Goal: Transaction & Acquisition: Book appointment/travel/reservation

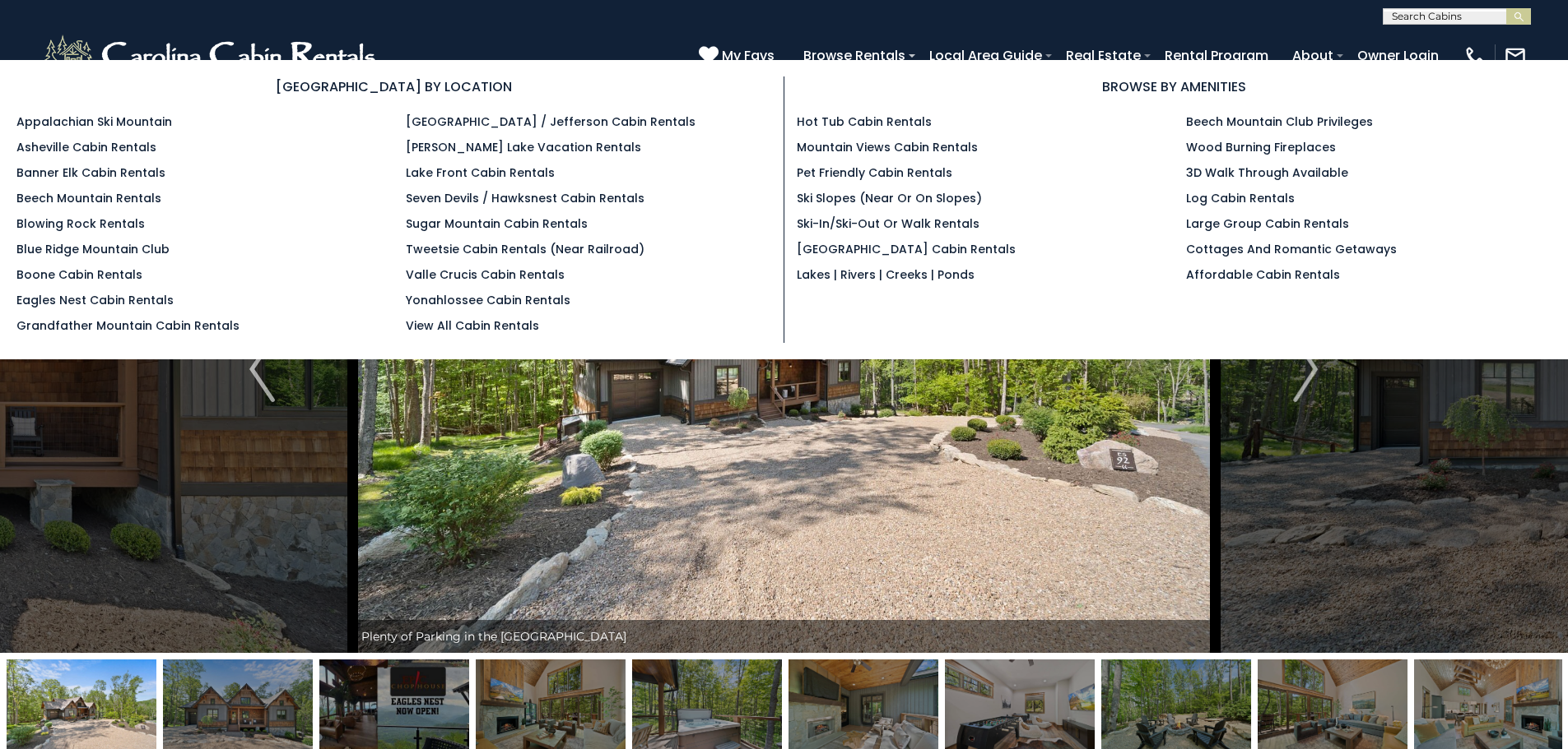
select select "*"
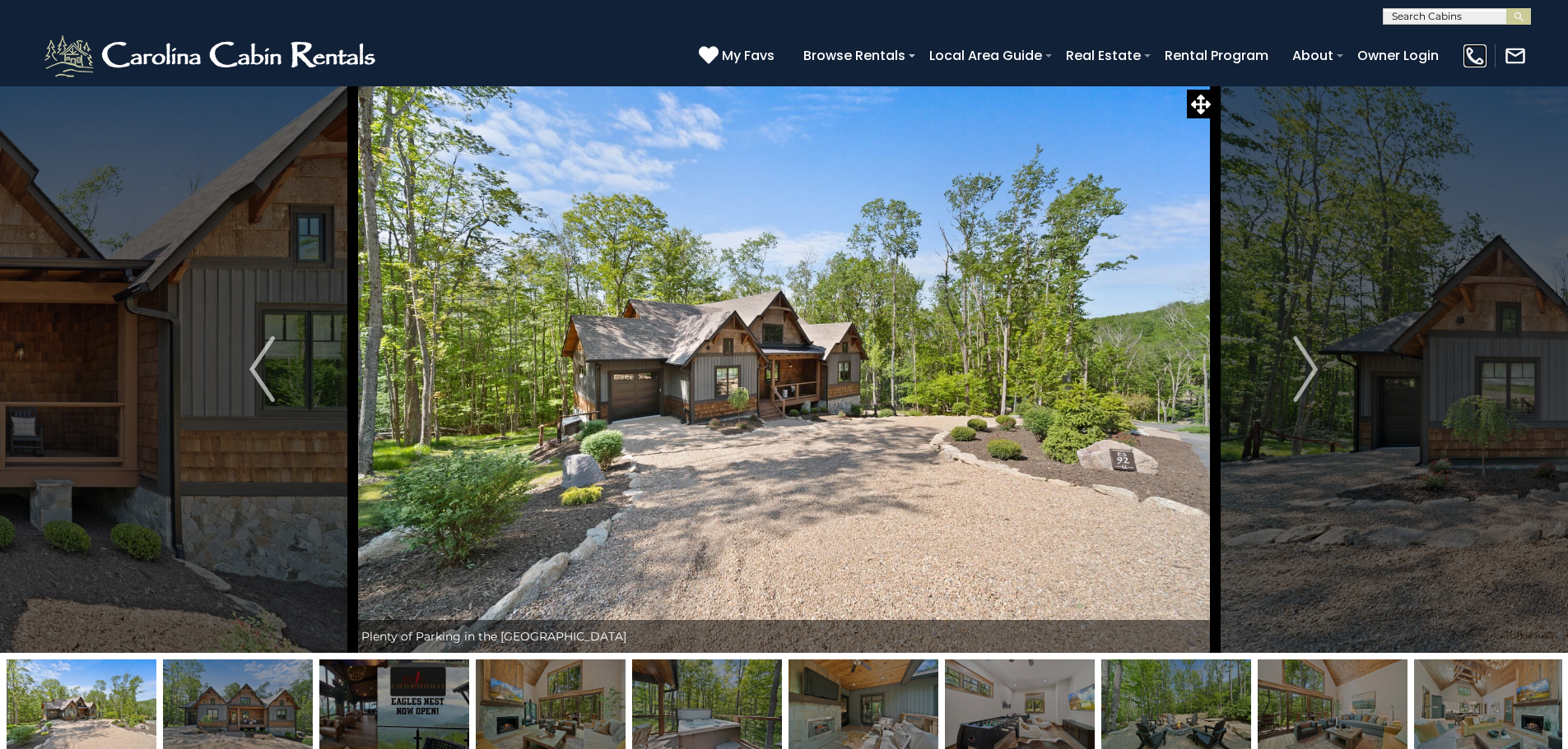
click at [1472, 55] on img at bounding box center [1474, 56] width 23 height 23
click at [1305, 363] on img "Next" at bounding box center [1305, 370] width 25 height 66
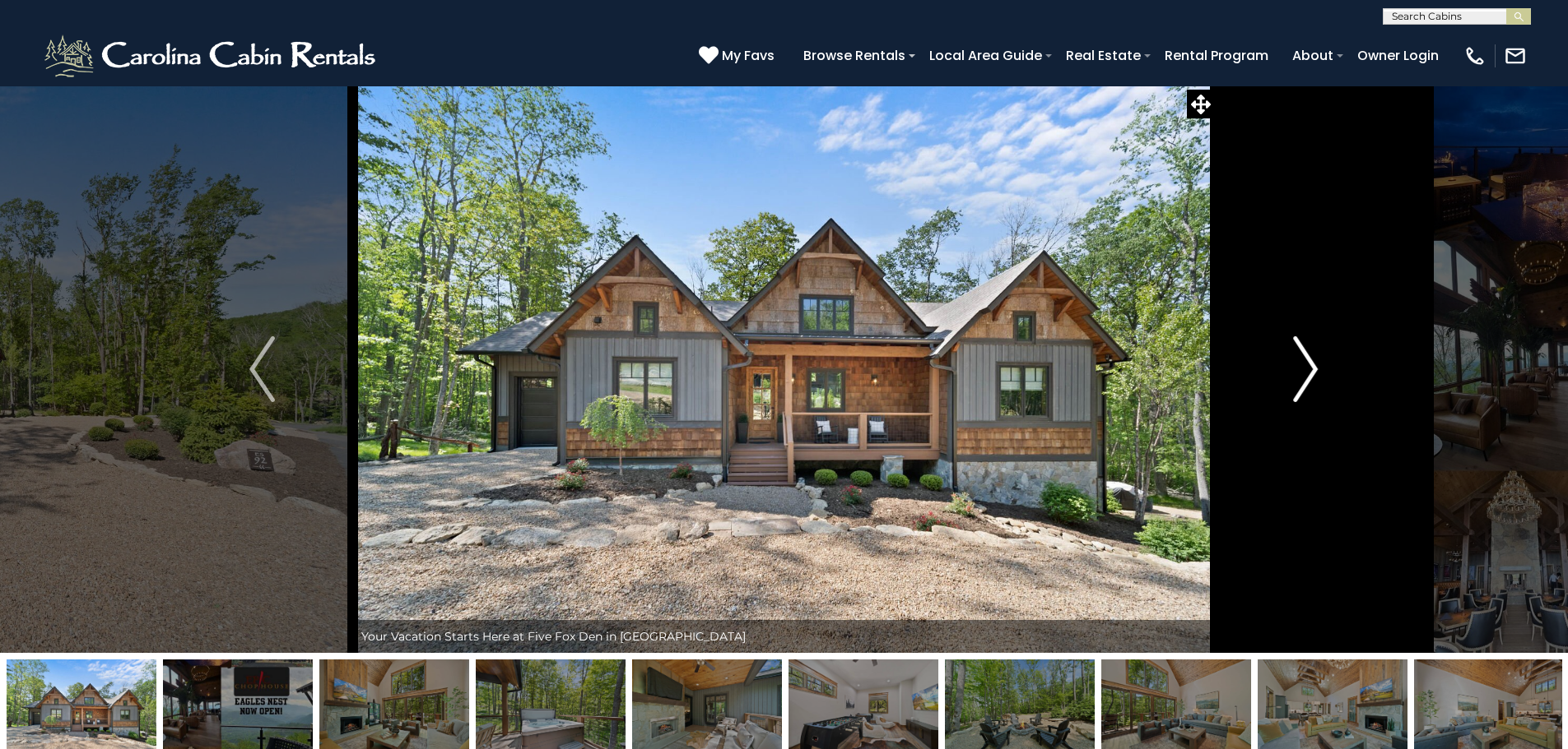
click at [1305, 363] on img "Next" at bounding box center [1305, 370] width 25 height 66
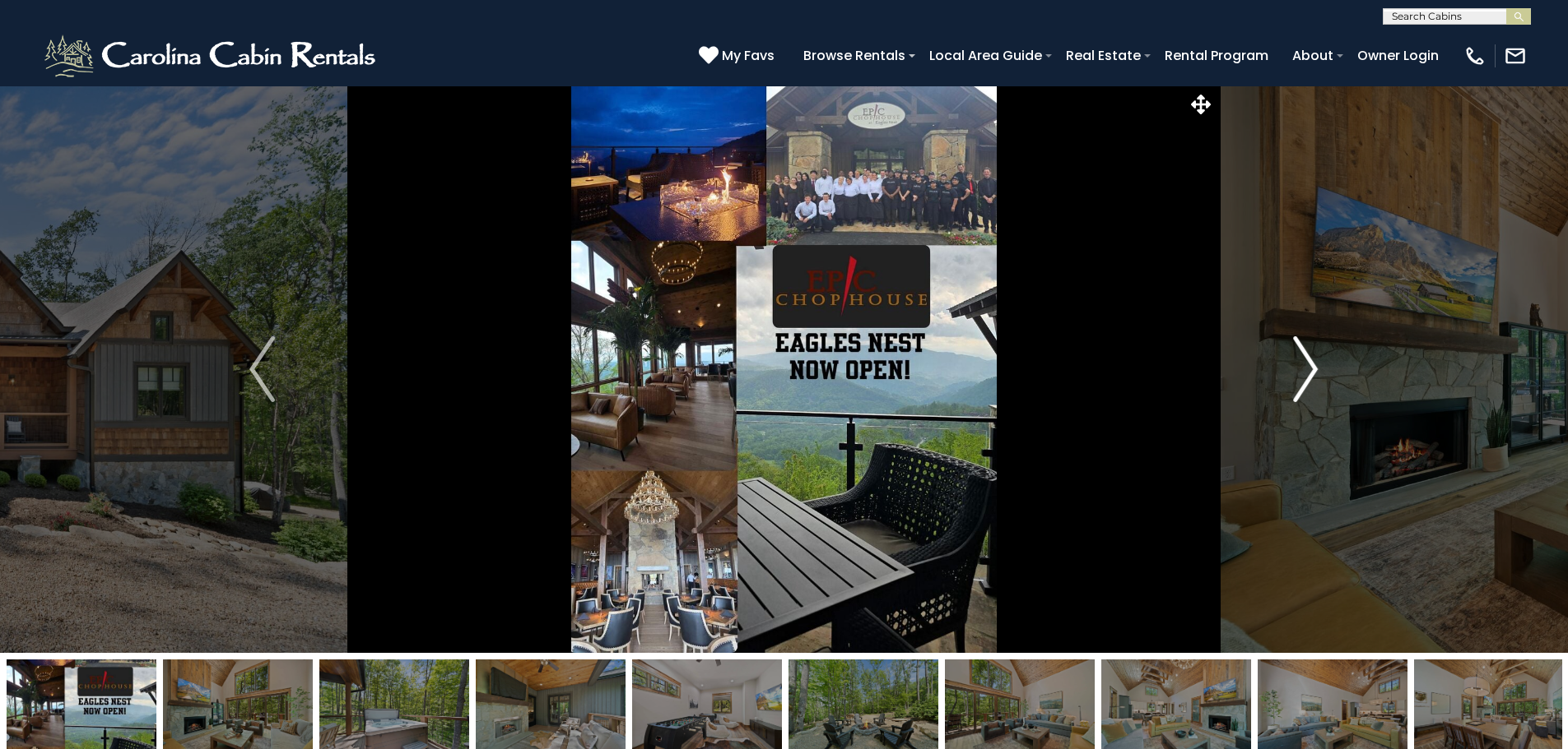
click at [1305, 363] on img "Next" at bounding box center [1305, 370] width 25 height 66
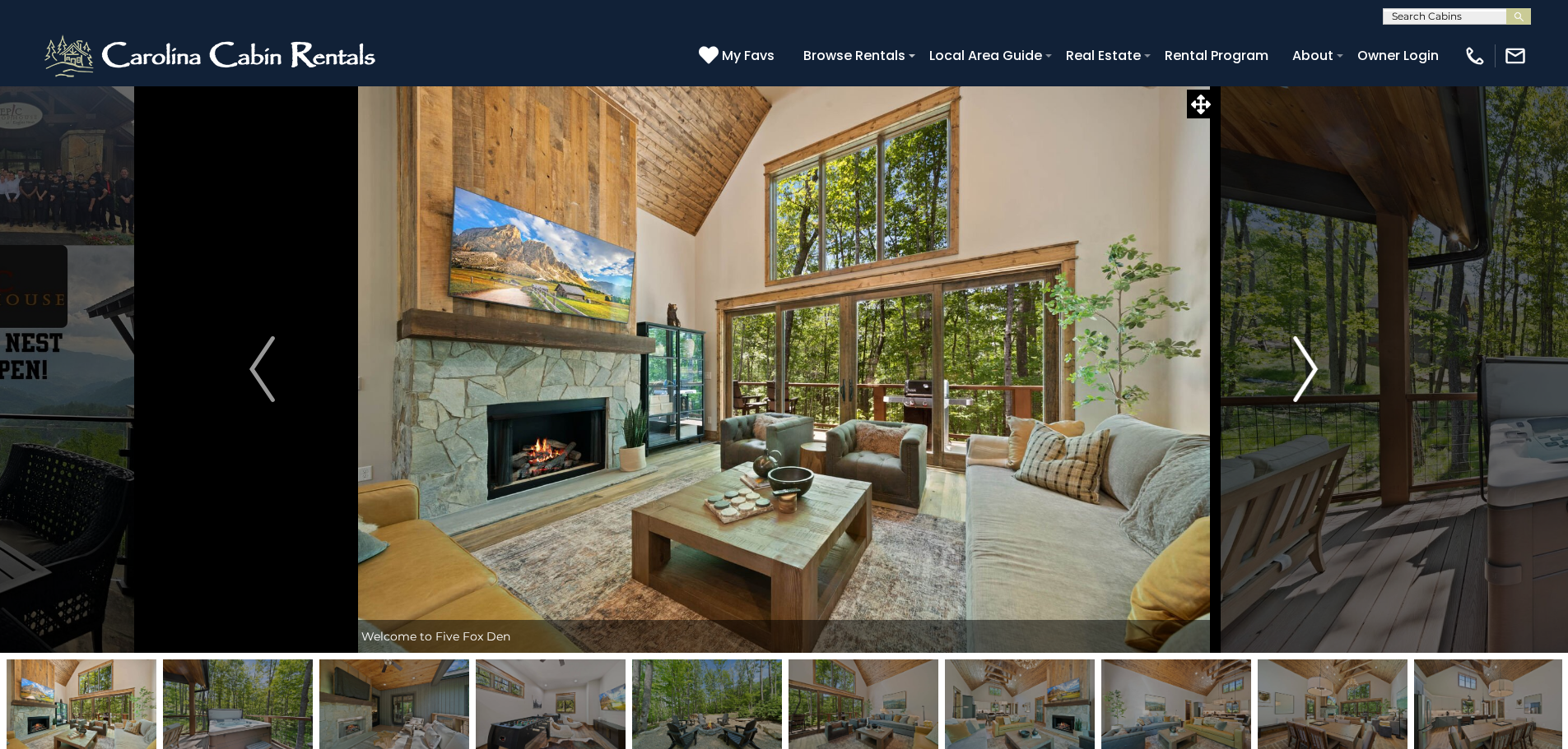
click at [1305, 363] on img "Next" at bounding box center [1305, 370] width 25 height 66
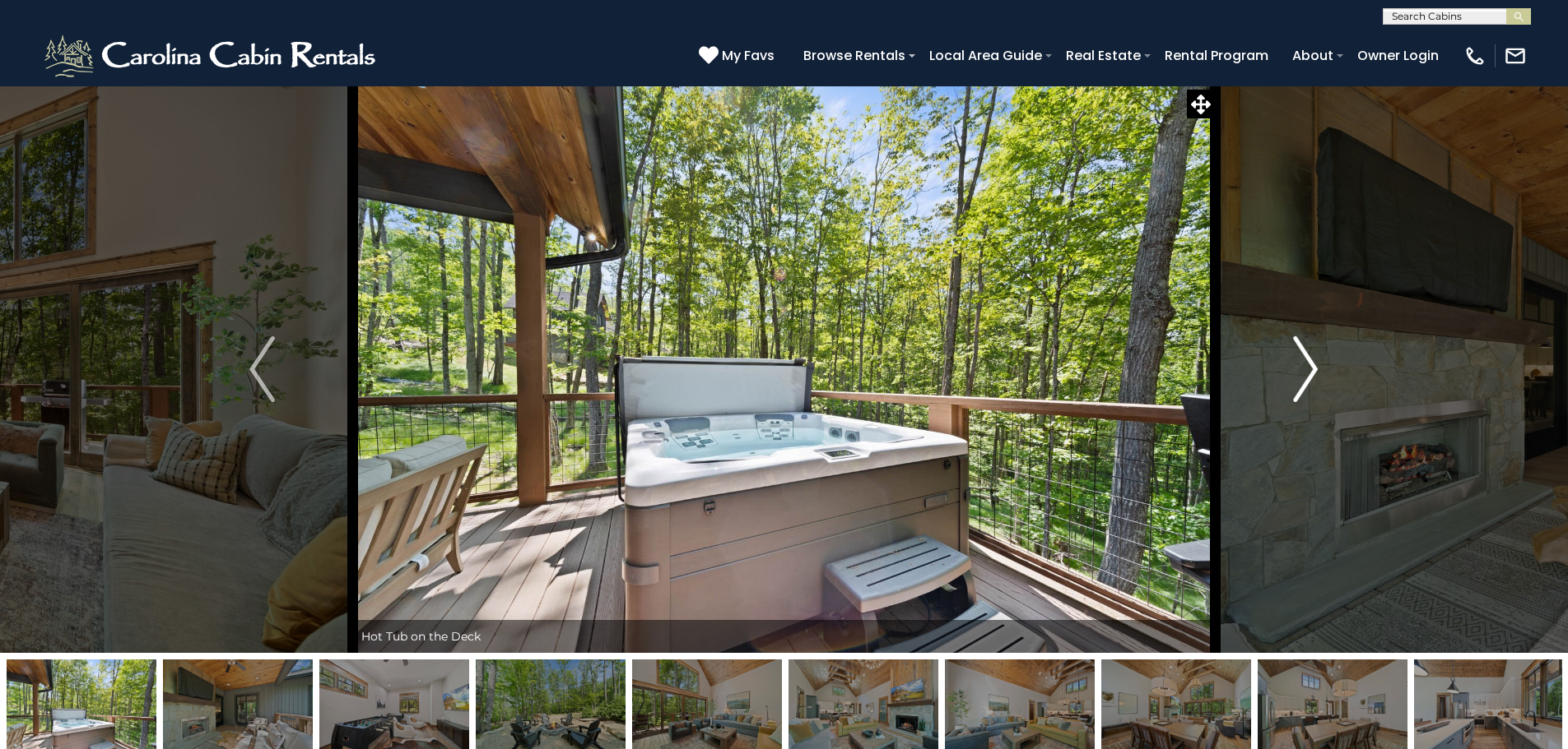
click at [1305, 363] on img "Next" at bounding box center [1305, 370] width 25 height 66
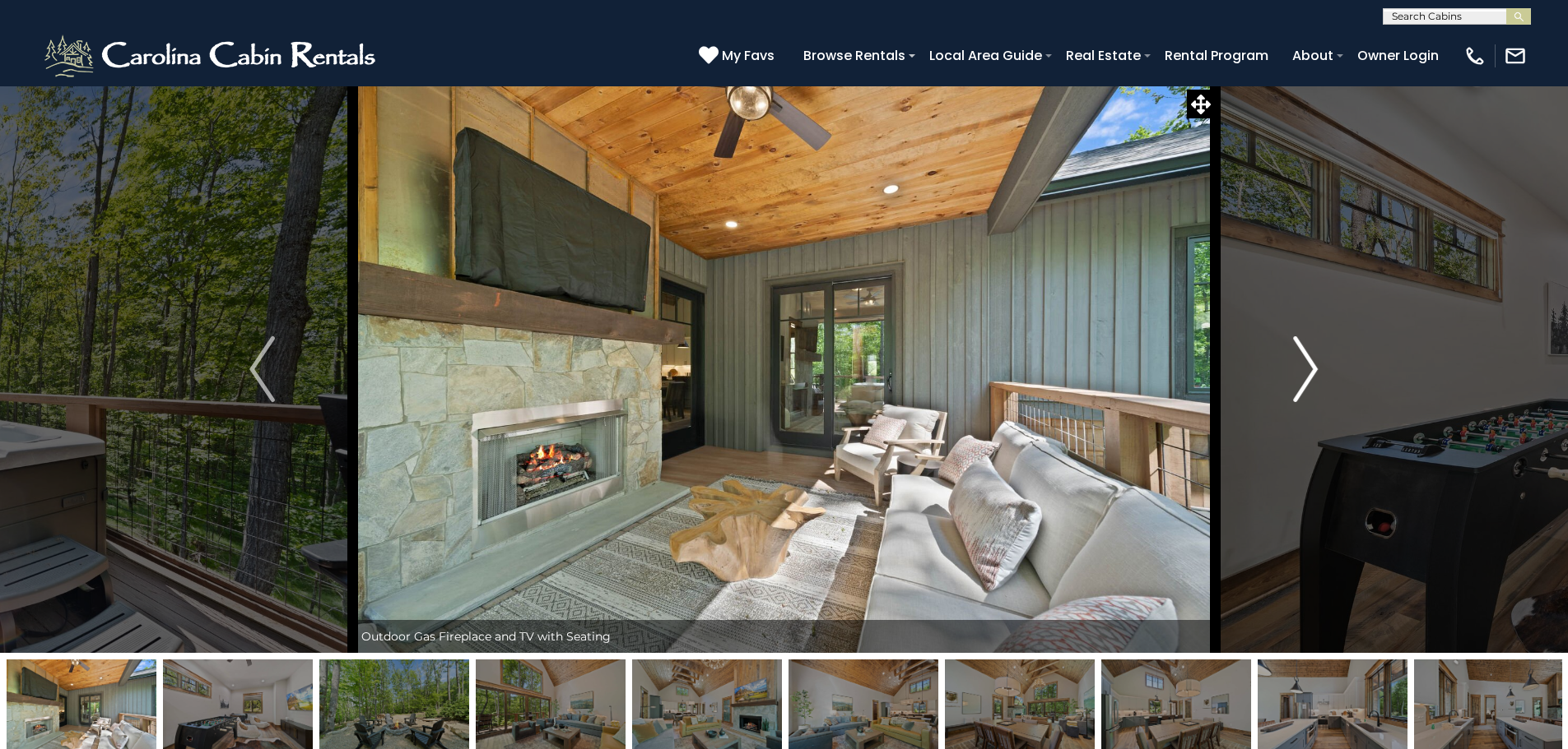
click at [1305, 363] on img "Next" at bounding box center [1305, 370] width 25 height 66
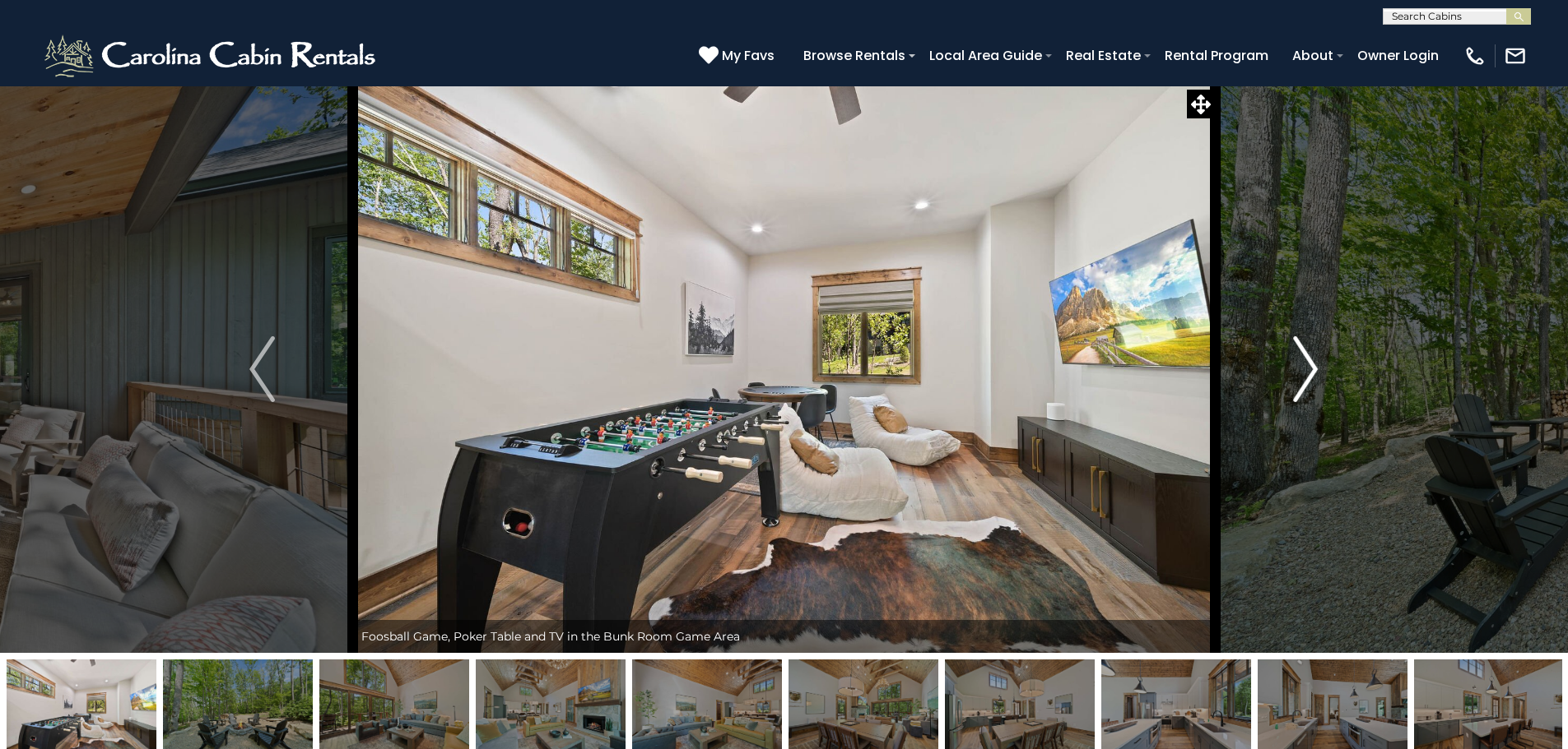
click at [1305, 363] on img "Next" at bounding box center [1305, 370] width 25 height 66
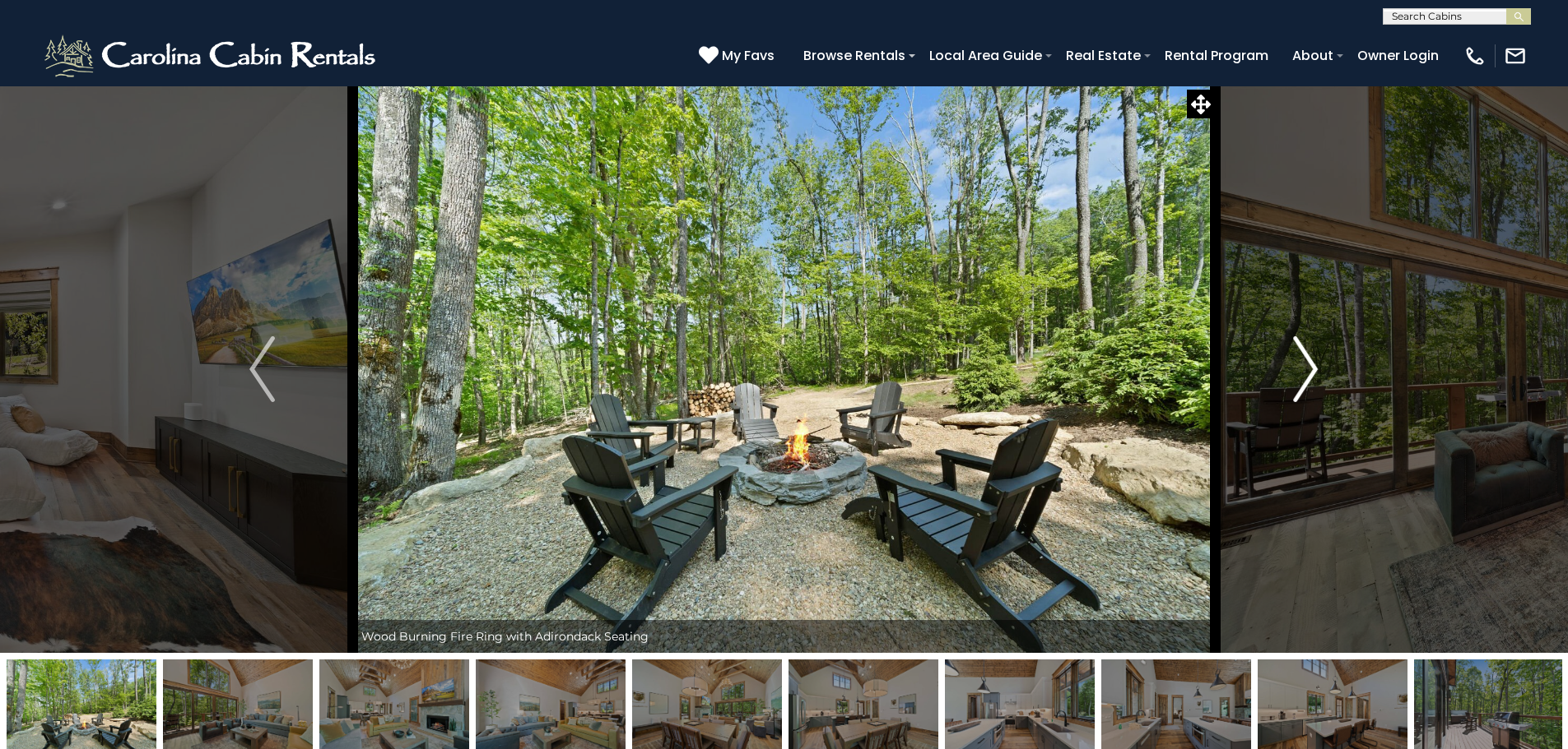
click at [1305, 363] on img "Next" at bounding box center [1305, 370] width 25 height 66
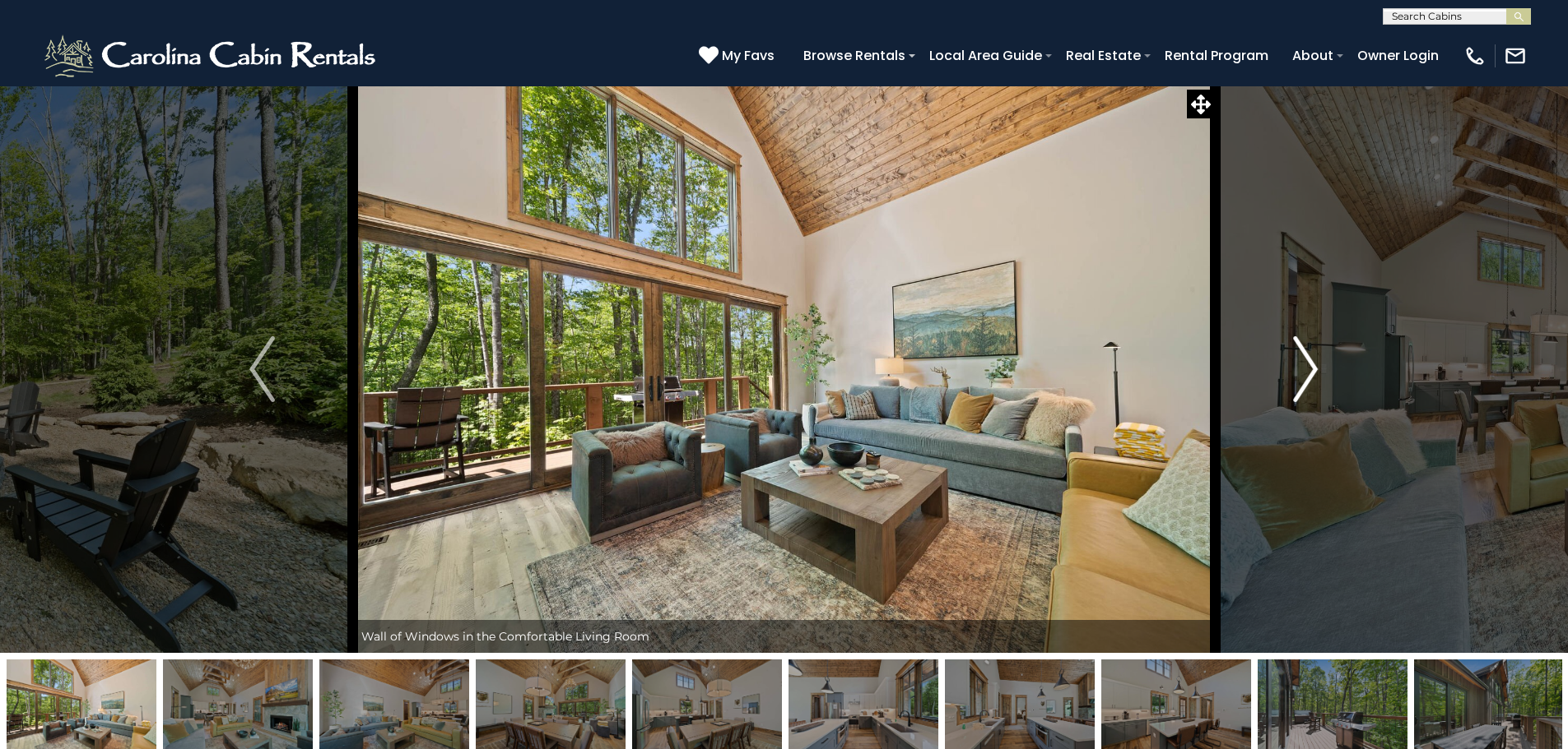
click at [1305, 363] on img "Next" at bounding box center [1305, 370] width 25 height 66
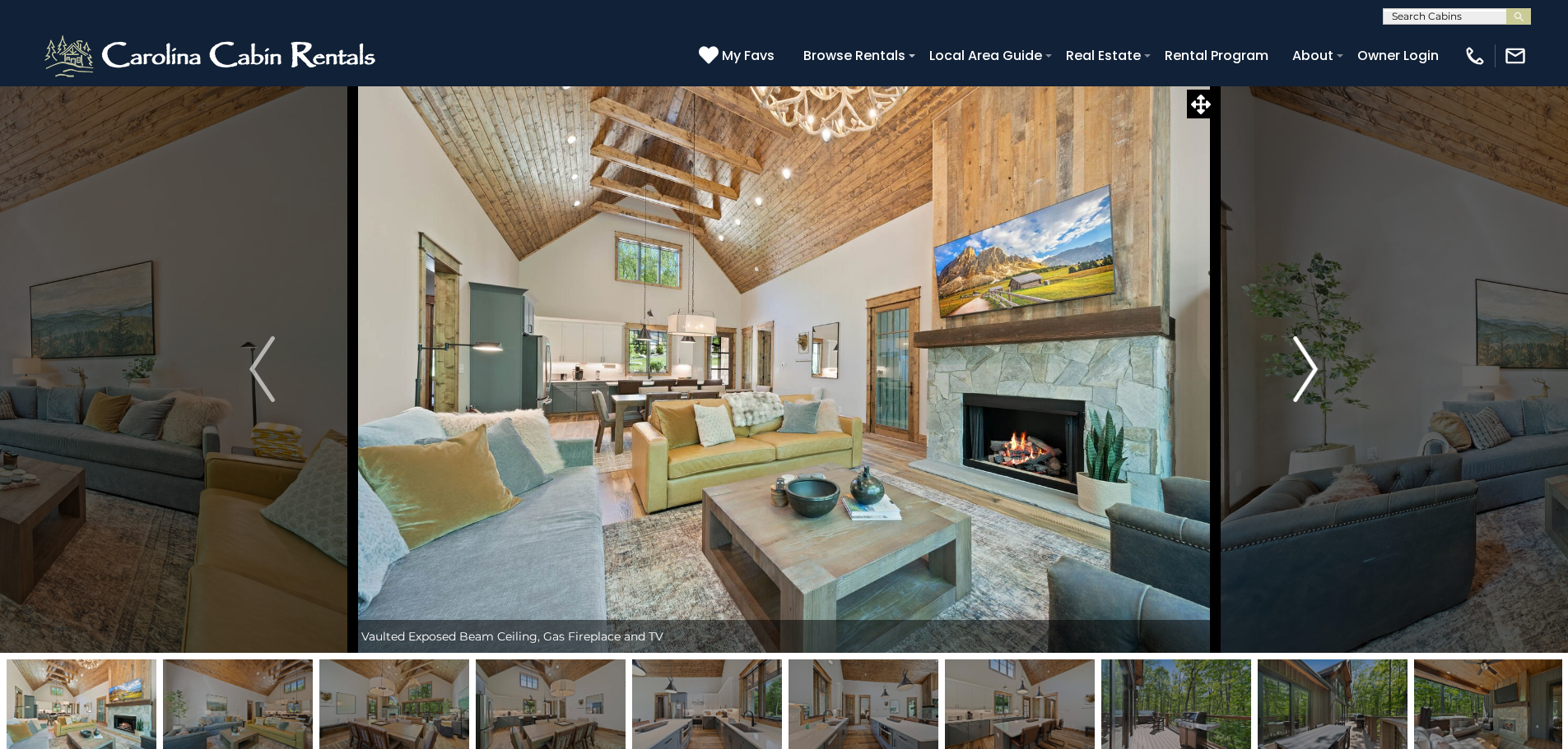
click at [1305, 363] on img "Next" at bounding box center [1305, 370] width 25 height 66
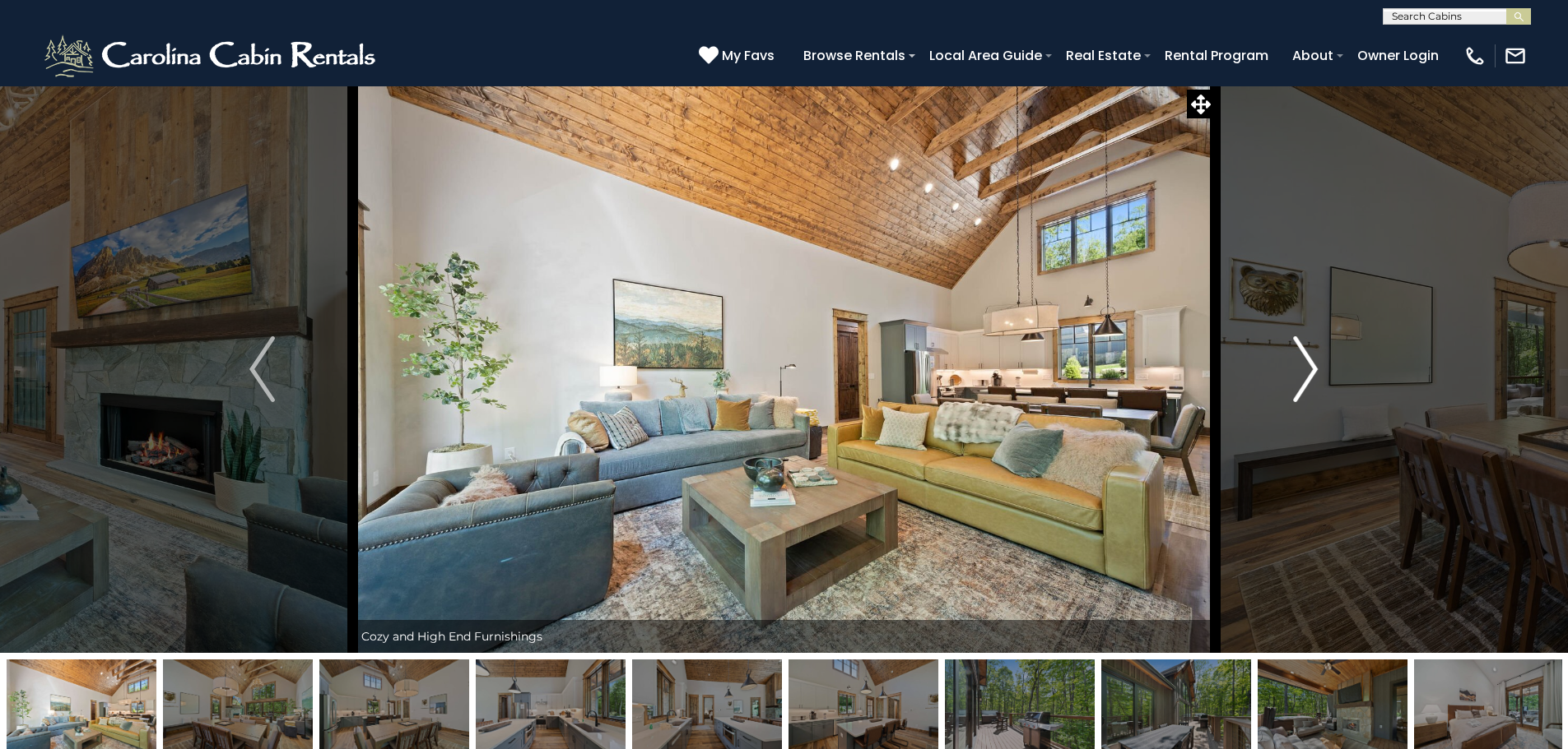
click at [1305, 363] on img "Next" at bounding box center [1305, 370] width 25 height 66
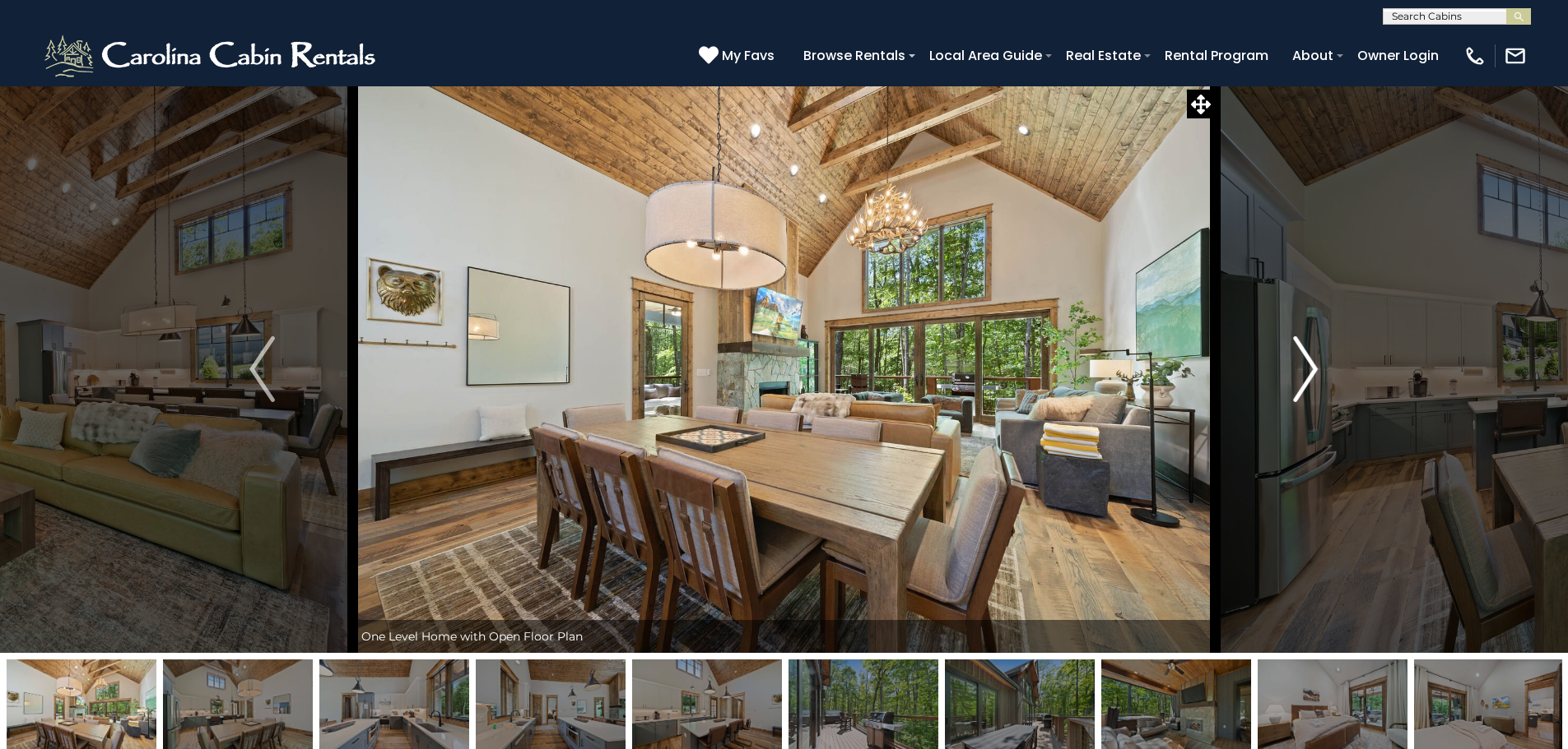
click at [1305, 363] on img "Next" at bounding box center [1305, 370] width 25 height 66
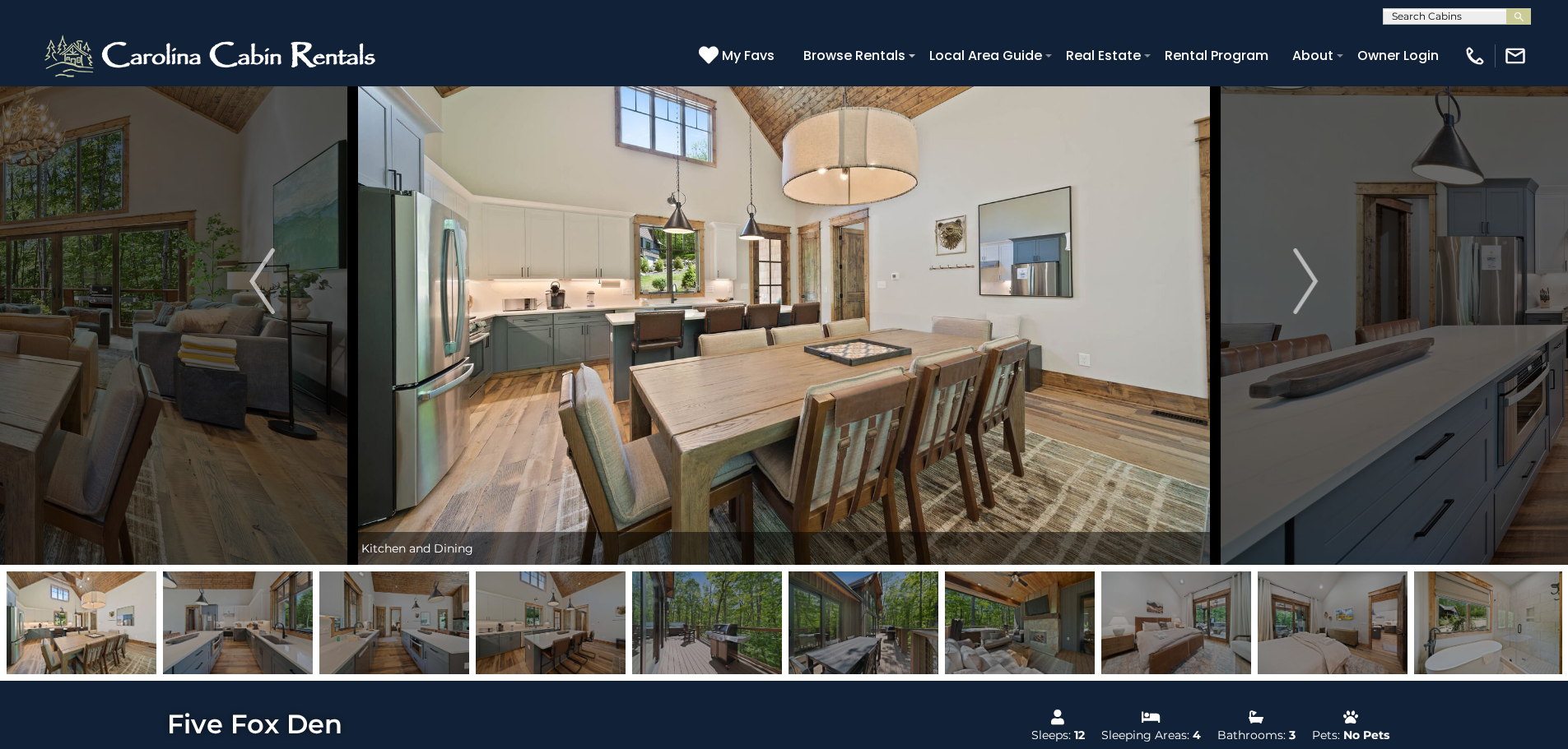
scroll to position [82, 0]
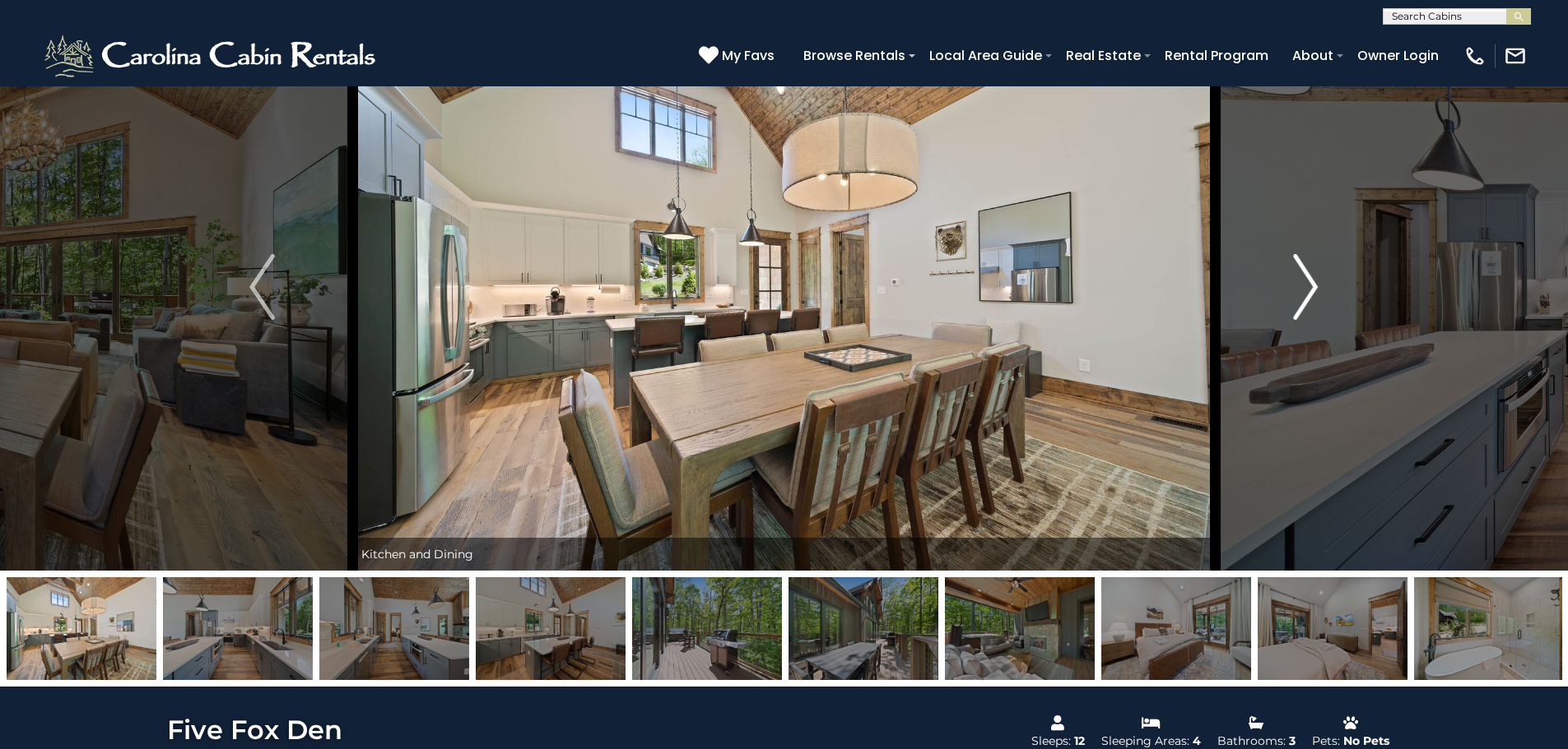
click at [1307, 287] on img "Next" at bounding box center [1305, 287] width 25 height 66
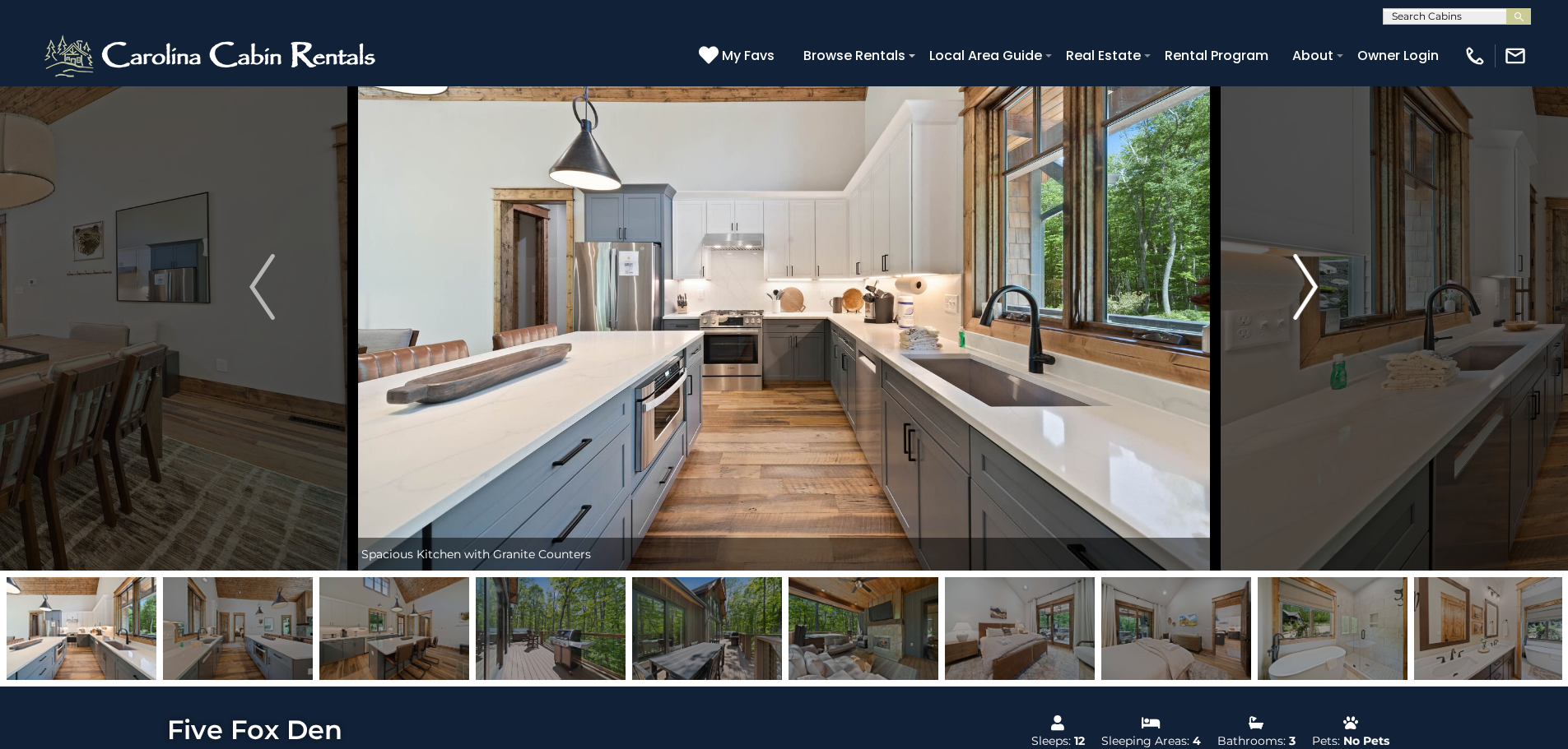
click at [1307, 287] on img "Next" at bounding box center [1305, 287] width 25 height 66
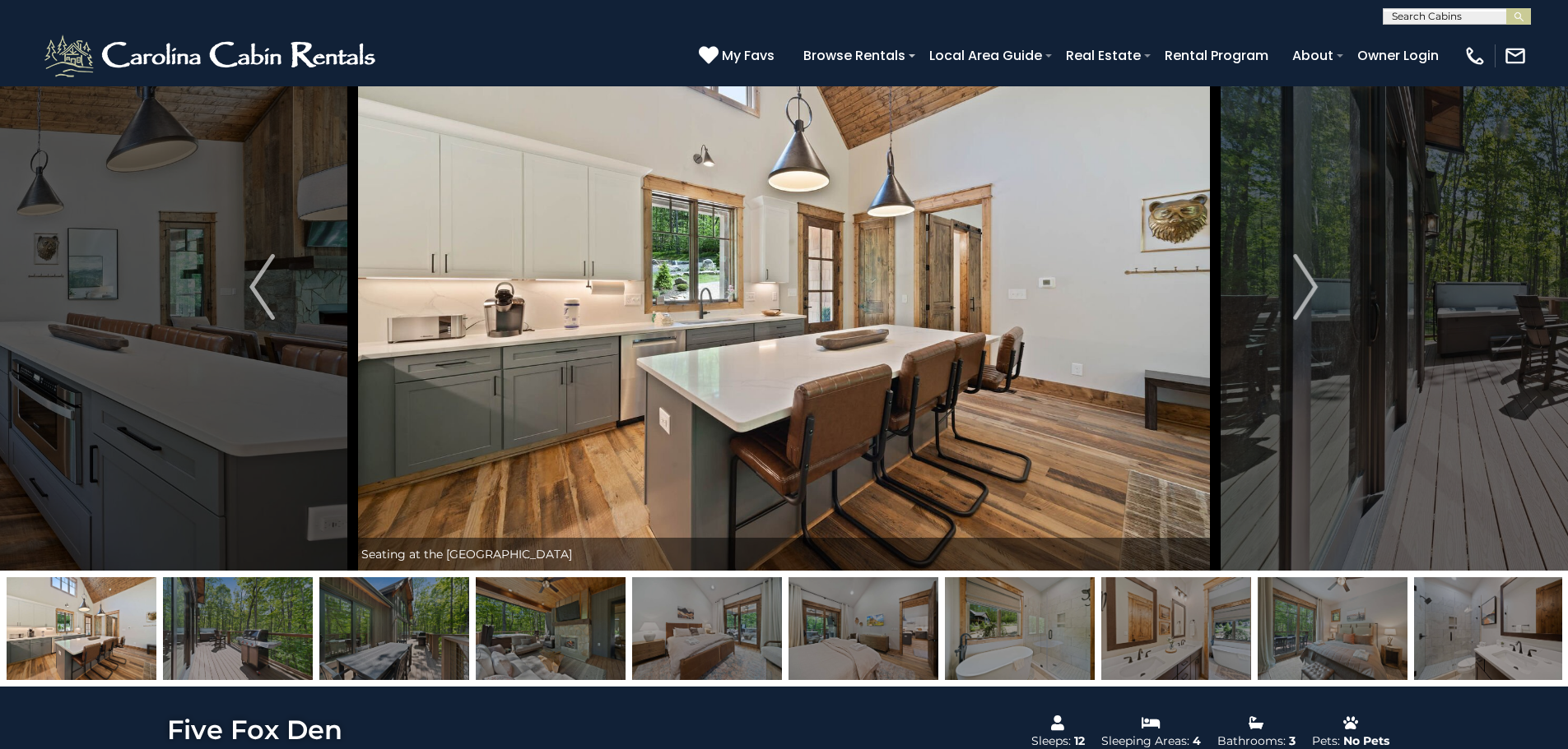
drag, startPoint x: 1220, startPoint y: 615, endPoint x: 0, endPoint y: 626, distance: 1220.0
click at [0, 626] on div at bounding box center [784, 629] width 1568 height 116
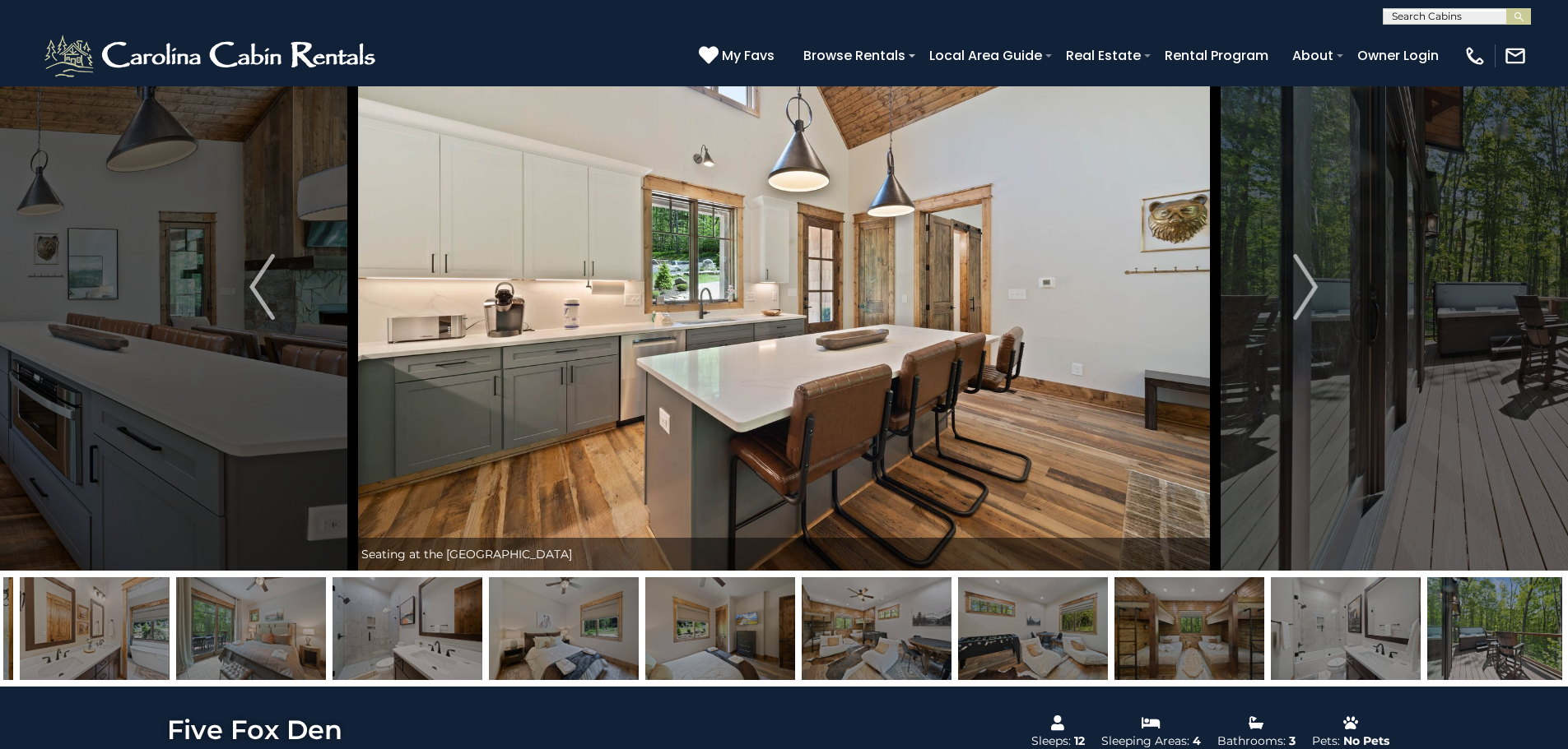
drag, startPoint x: 1217, startPoint y: 605, endPoint x: 121, endPoint y: 656, distance: 1097.2
click at [121, 655] on img at bounding box center [94, 628] width 150 height 102
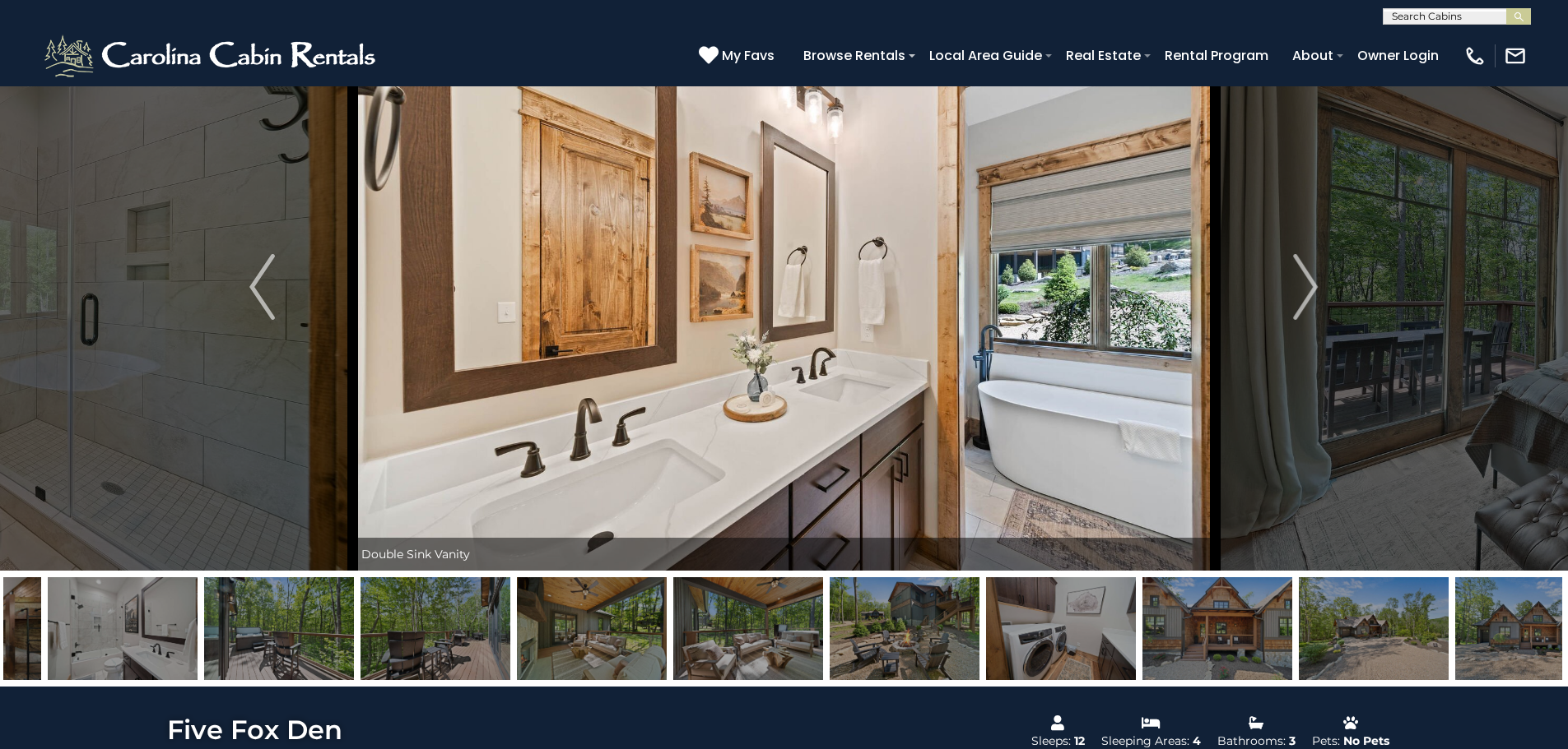
drag, startPoint x: 1310, startPoint y: 625, endPoint x: 100, endPoint y: 652, distance: 1210.3
click at [100, 652] on img at bounding box center [123, 628] width 150 height 102
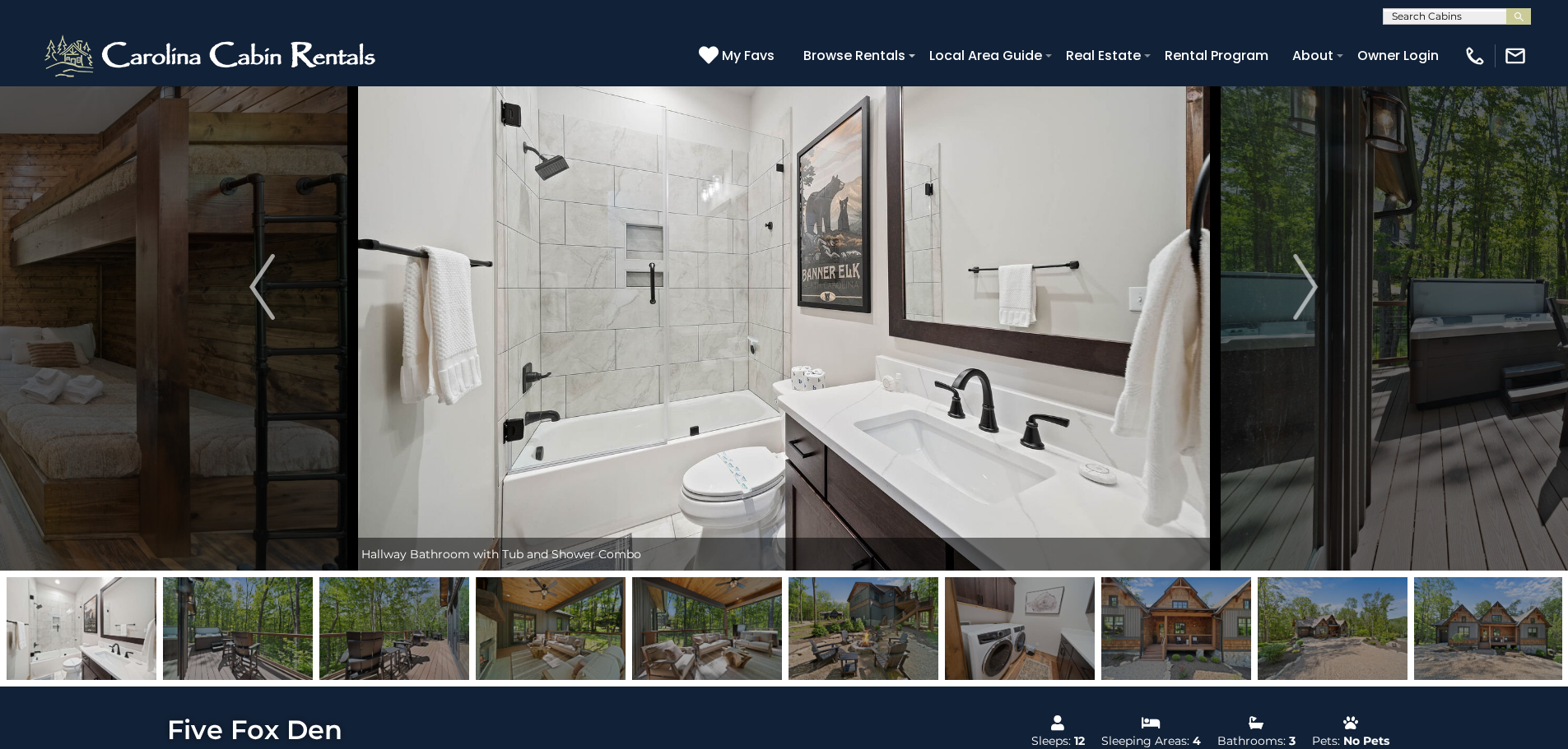
click at [1176, 630] on img at bounding box center [1176, 628] width 150 height 102
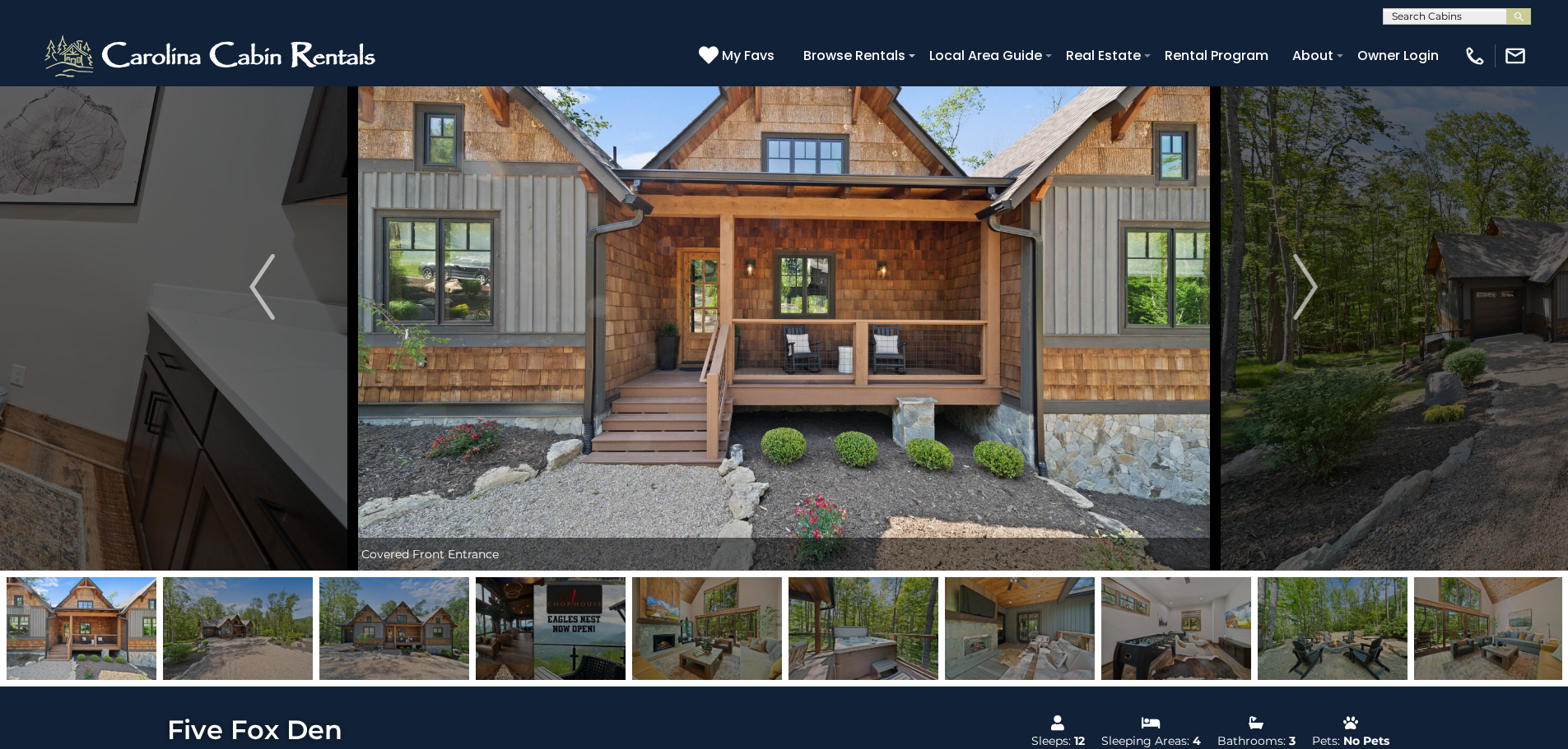
click at [232, 641] on img at bounding box center [238, 628] width 150 height 102
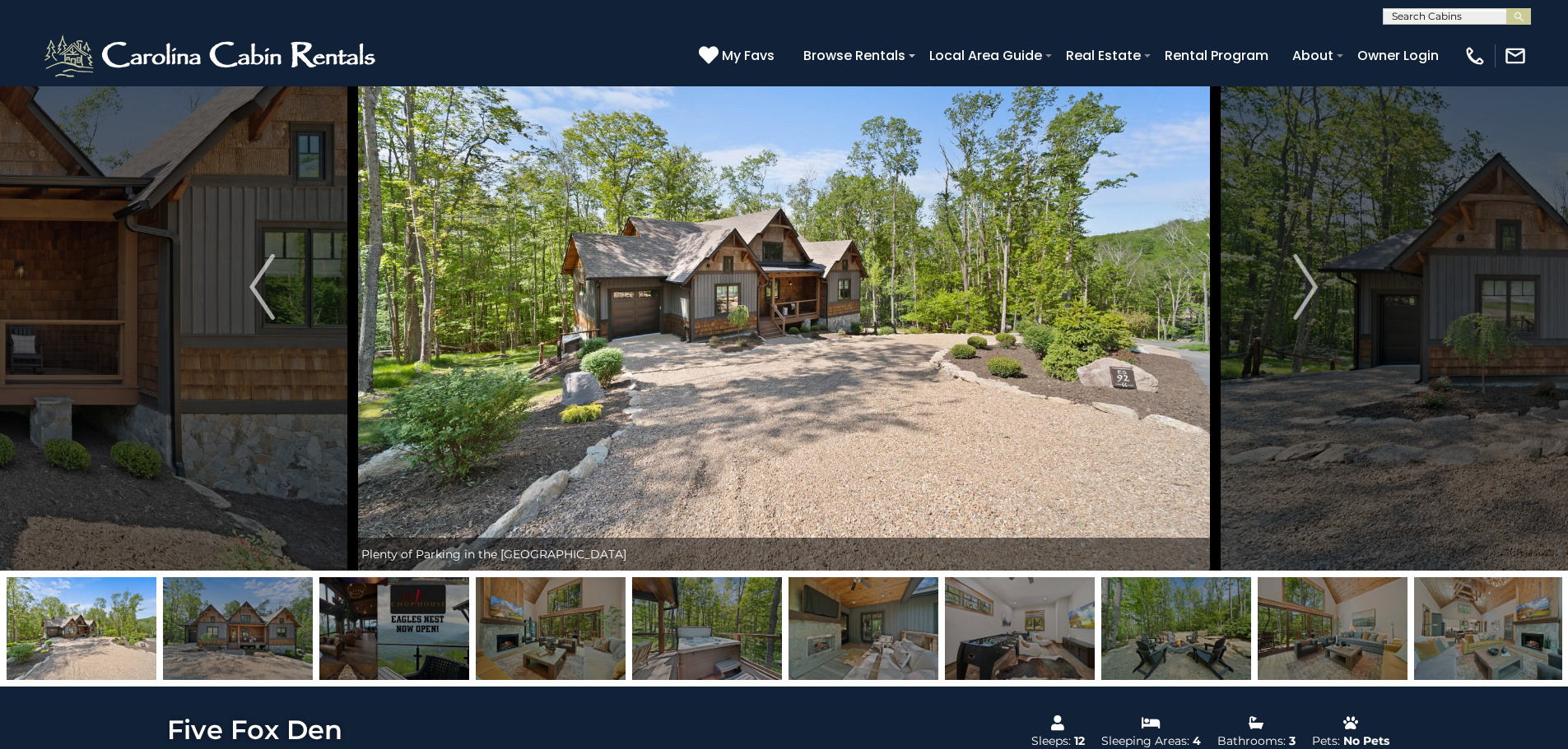
click at [684, 342] on img at bounding box center [784, 287] width 862 height 567
click at [785, 354] on img at bounding box center [784, 287] width 862 height 567
click at [273, 639] on img at bounding box center [238, 628] width 150 height 102
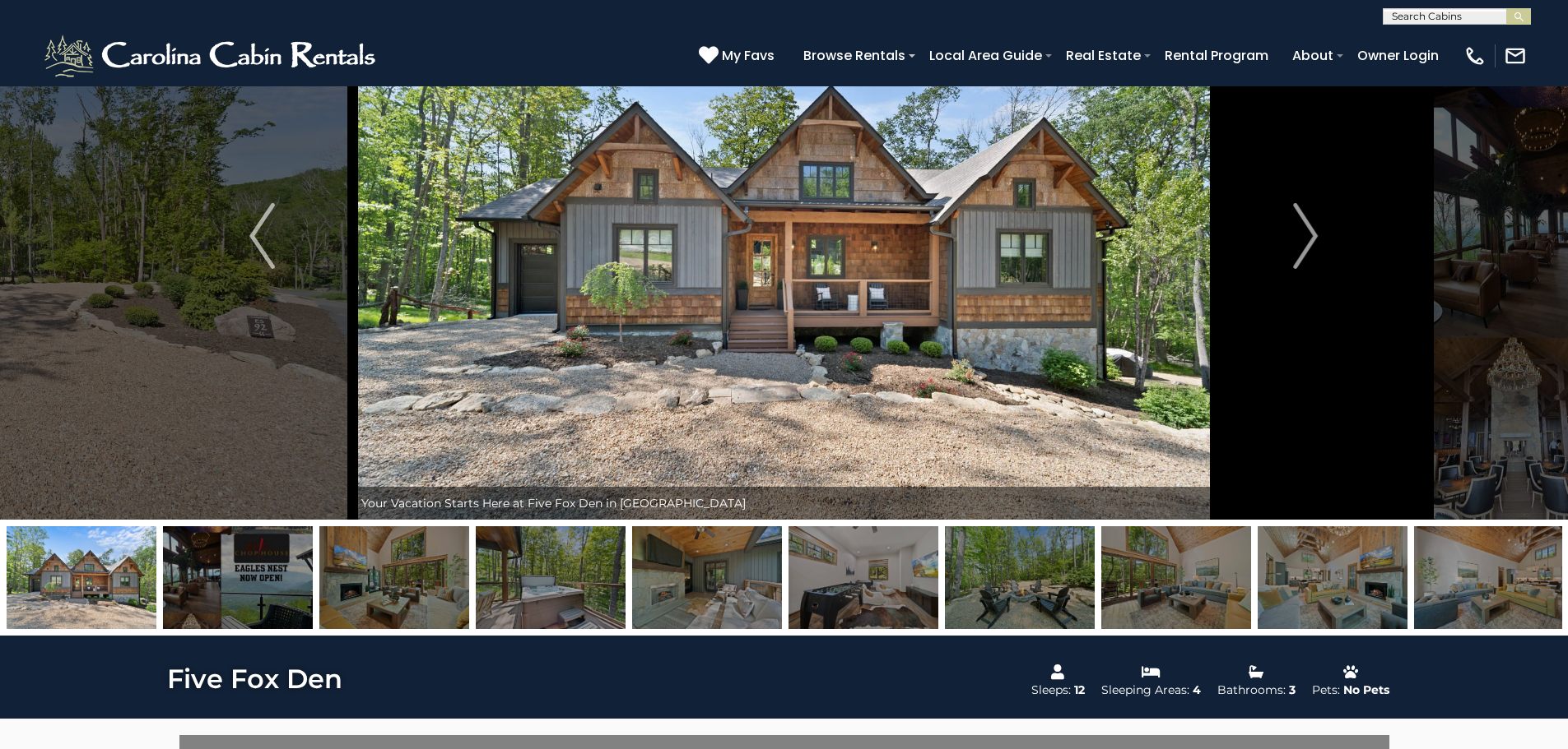
scroll to position [0, 0]
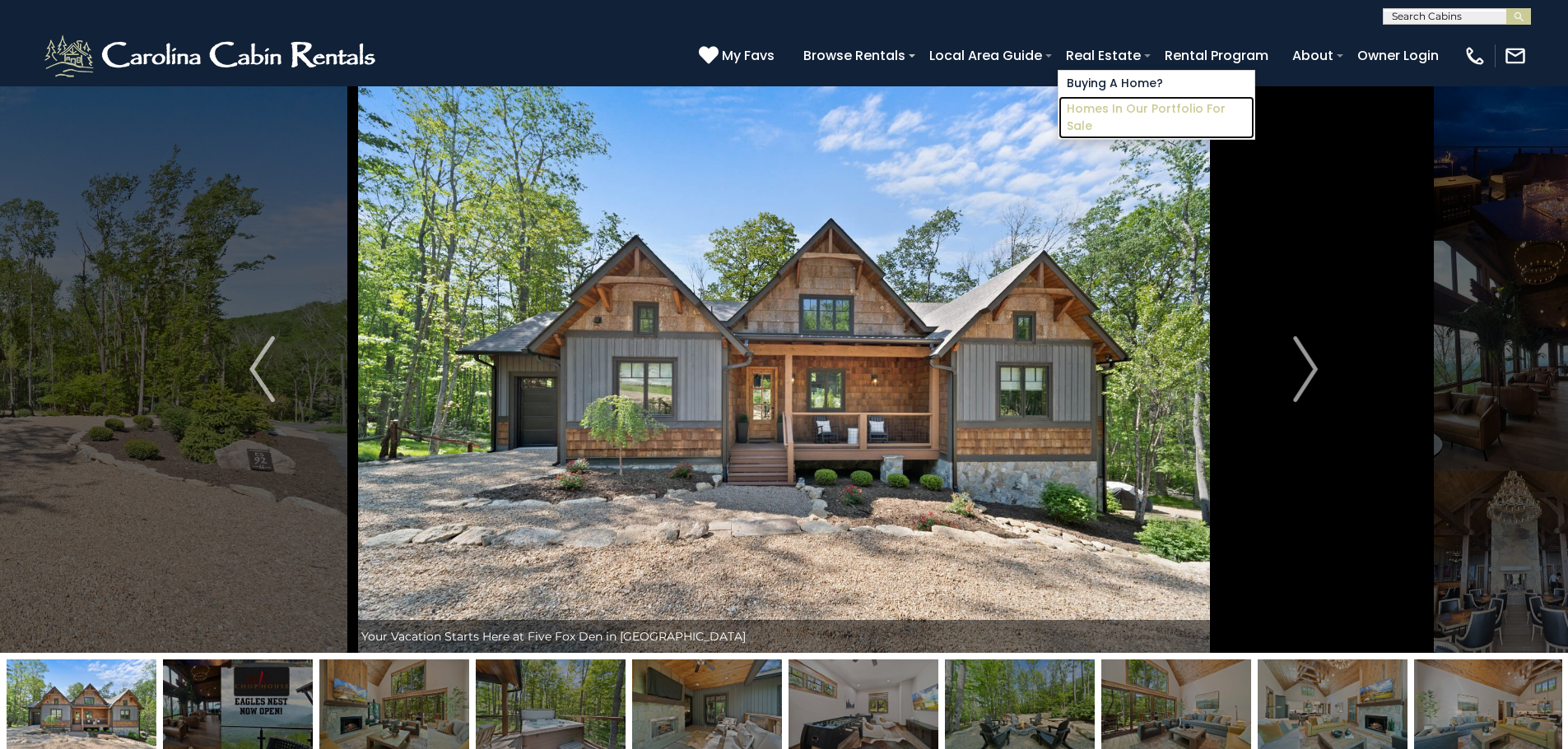
click at [1092, 108] on link "Homes in Our Portfolio For Sale" at bounding box center [1156, 118] width 196 height 43
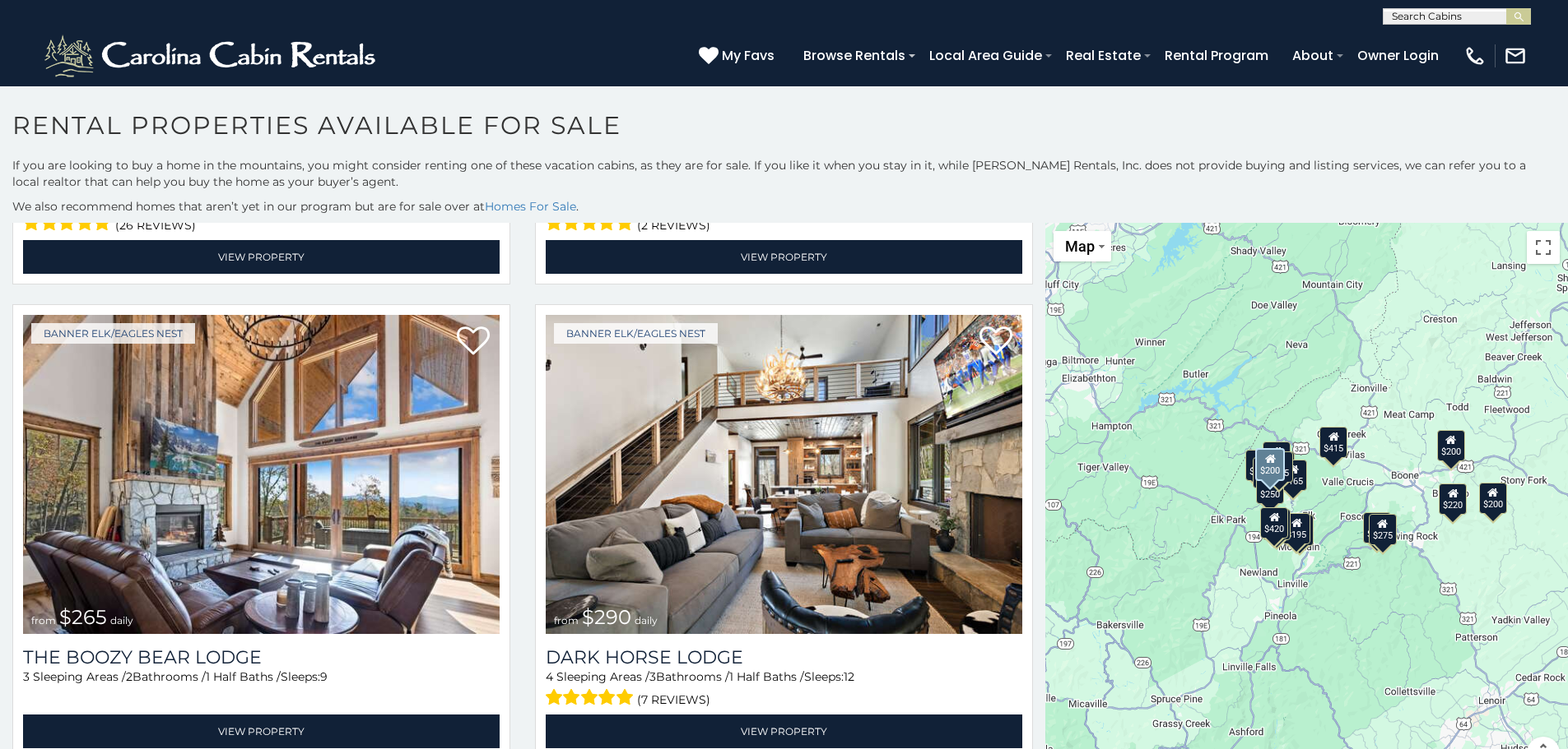
scroll to position [1892, 0]
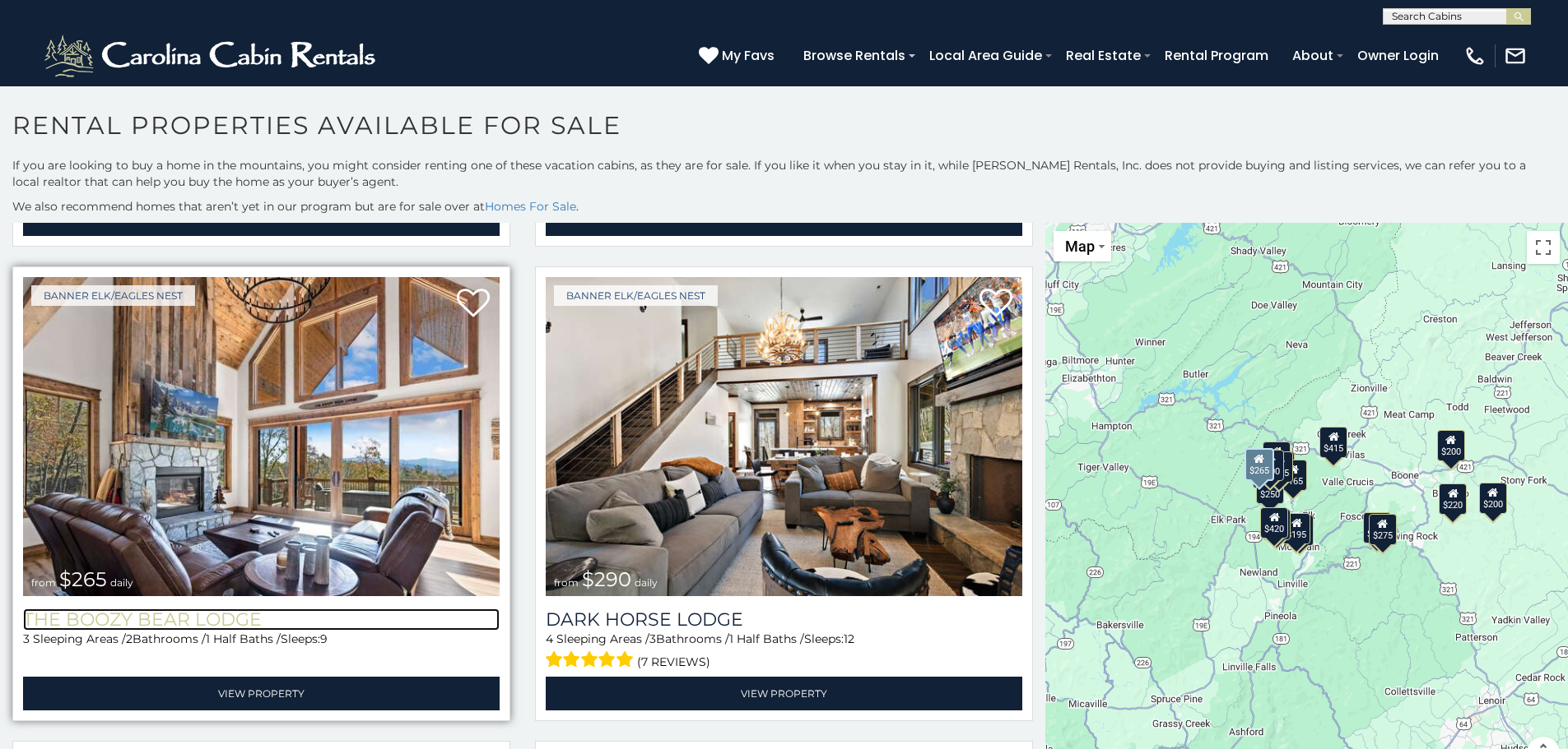
click at [209, 609] on h3 "The Boozy Bear Lodge" at bounding box center [261, 620] width 477 height 22
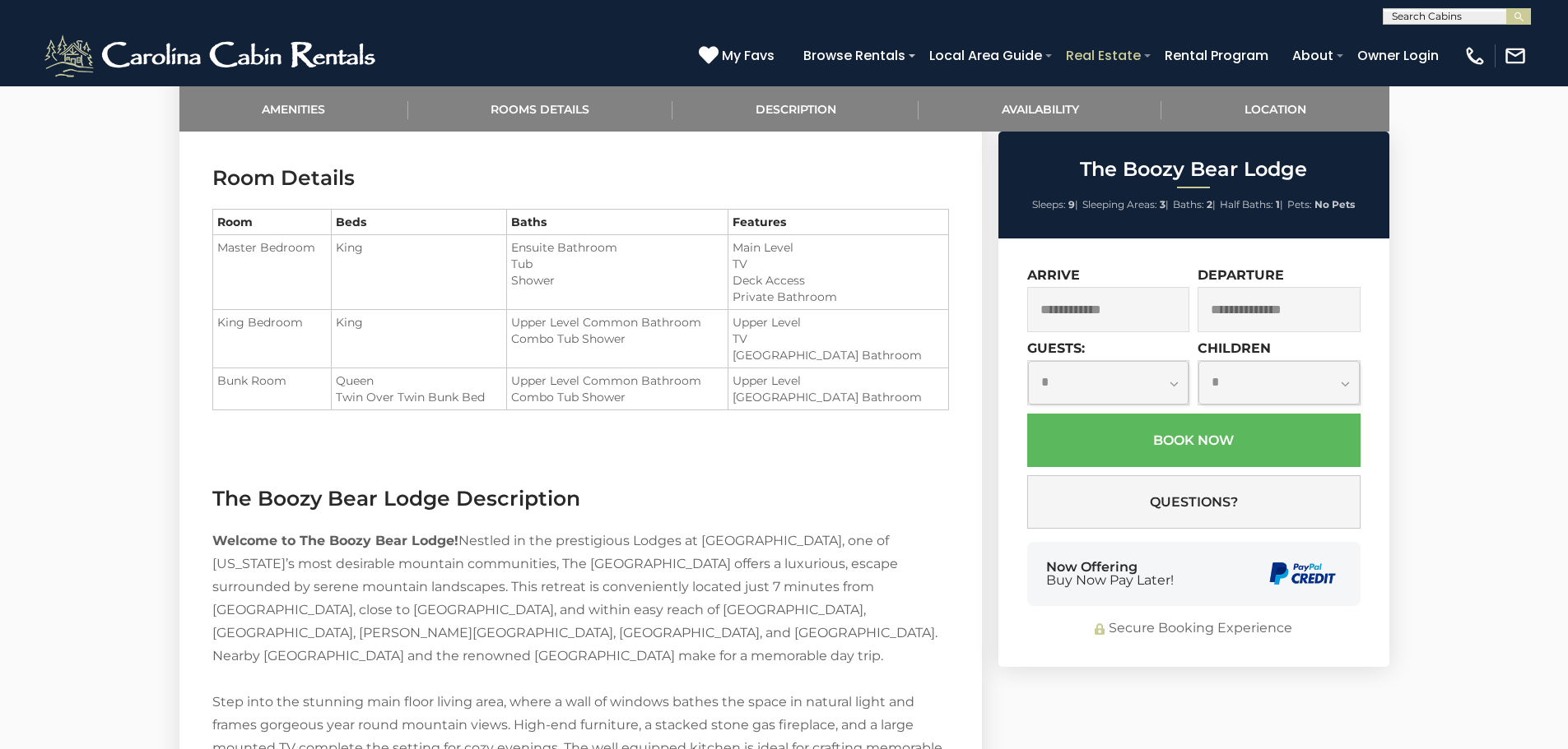
scroll to position [1233, 0]
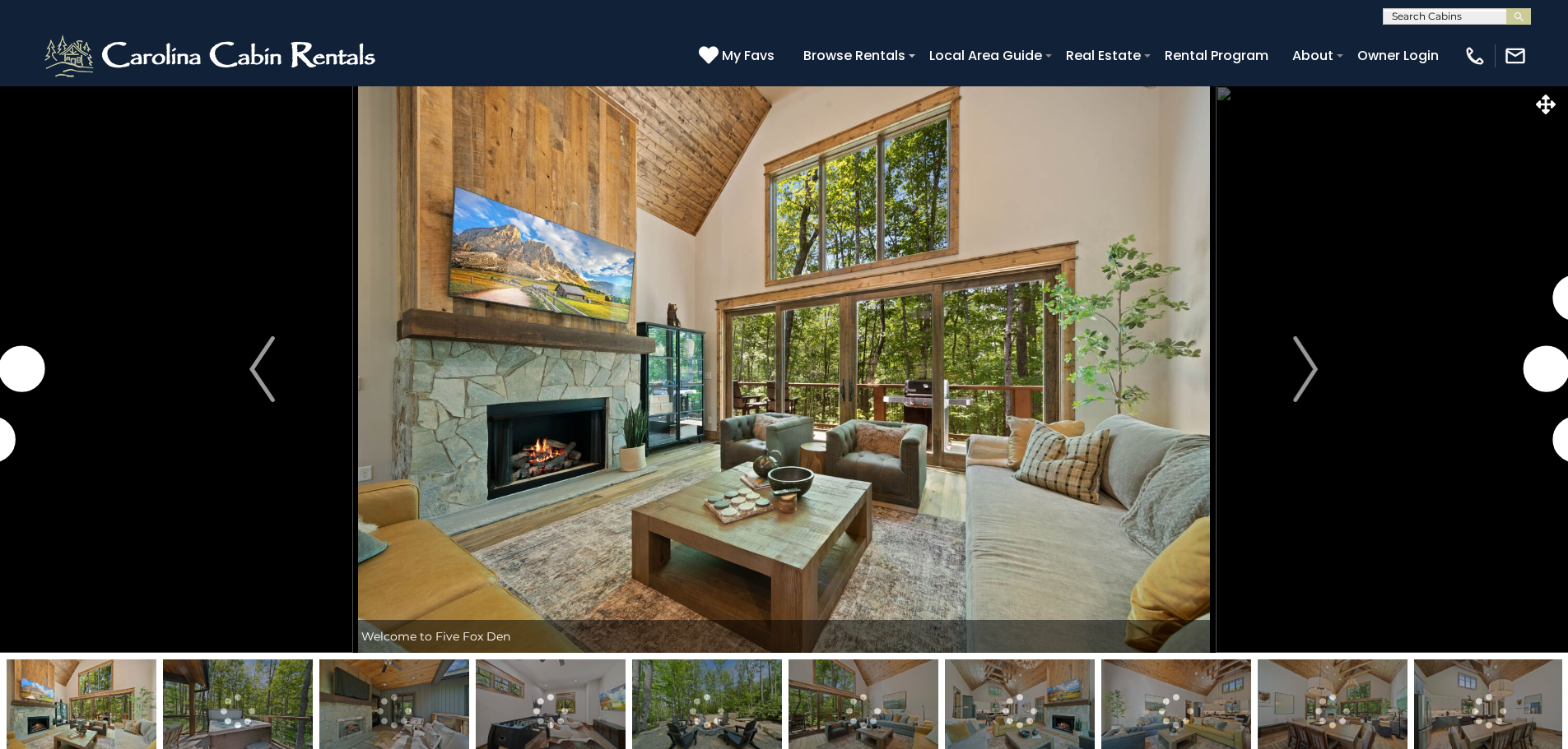
select select "*"
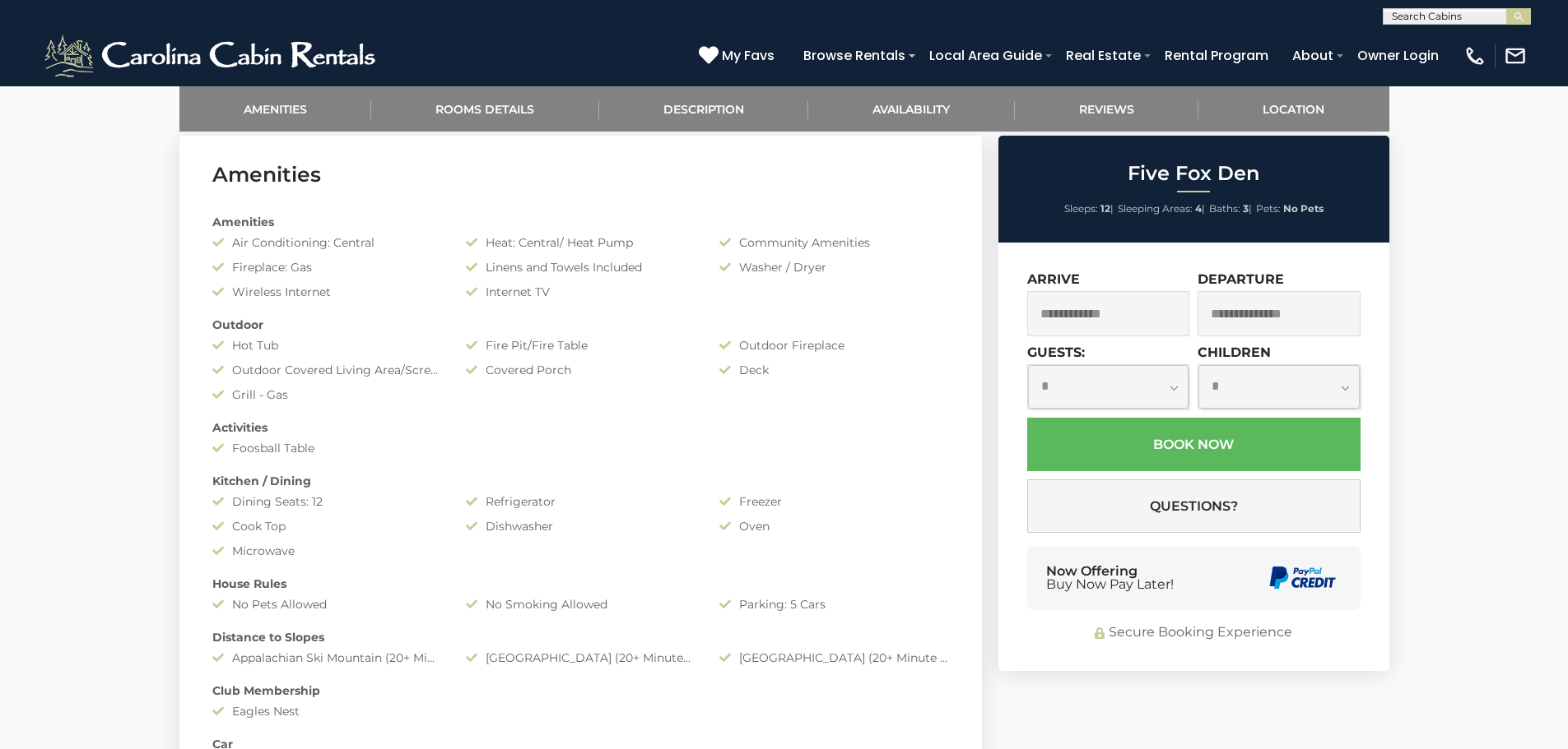
scroll to position [905, 0]
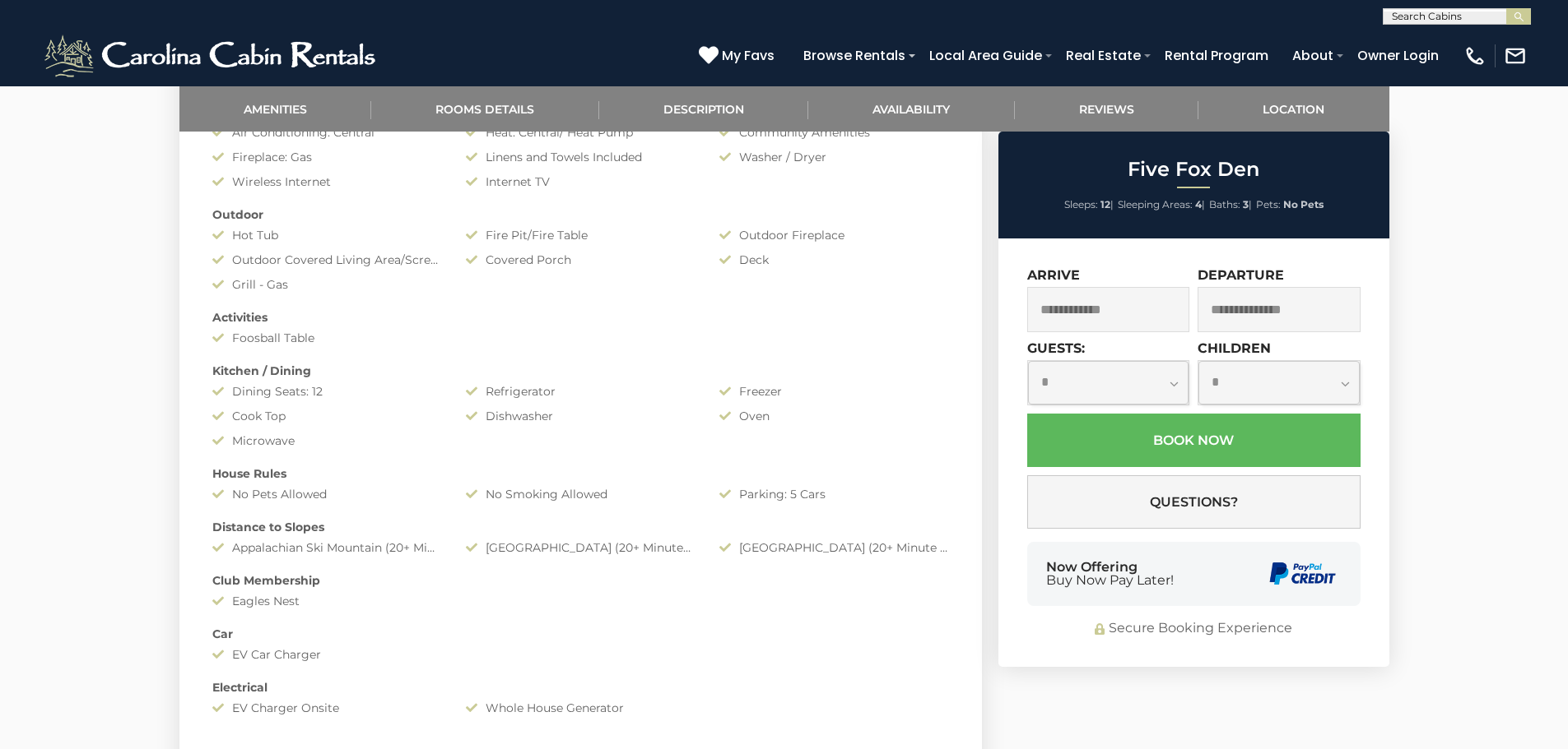
click at [1100, 314] on input "text" at bounding box center [1108, 309] width 163 height 45
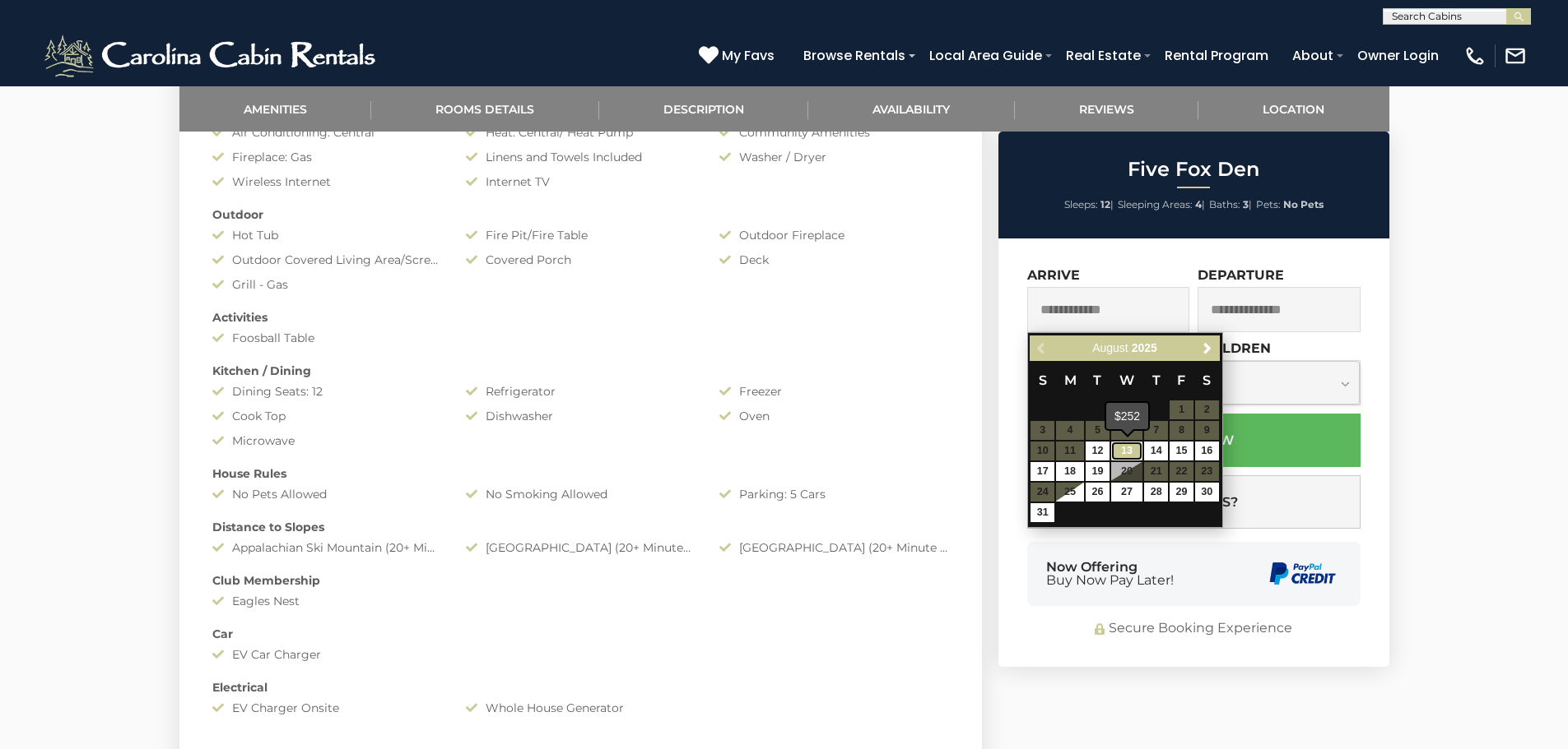
click at [1122, 443] on link "13" at bounding box center [1126, 451] width 31 height 19
type input "**********"
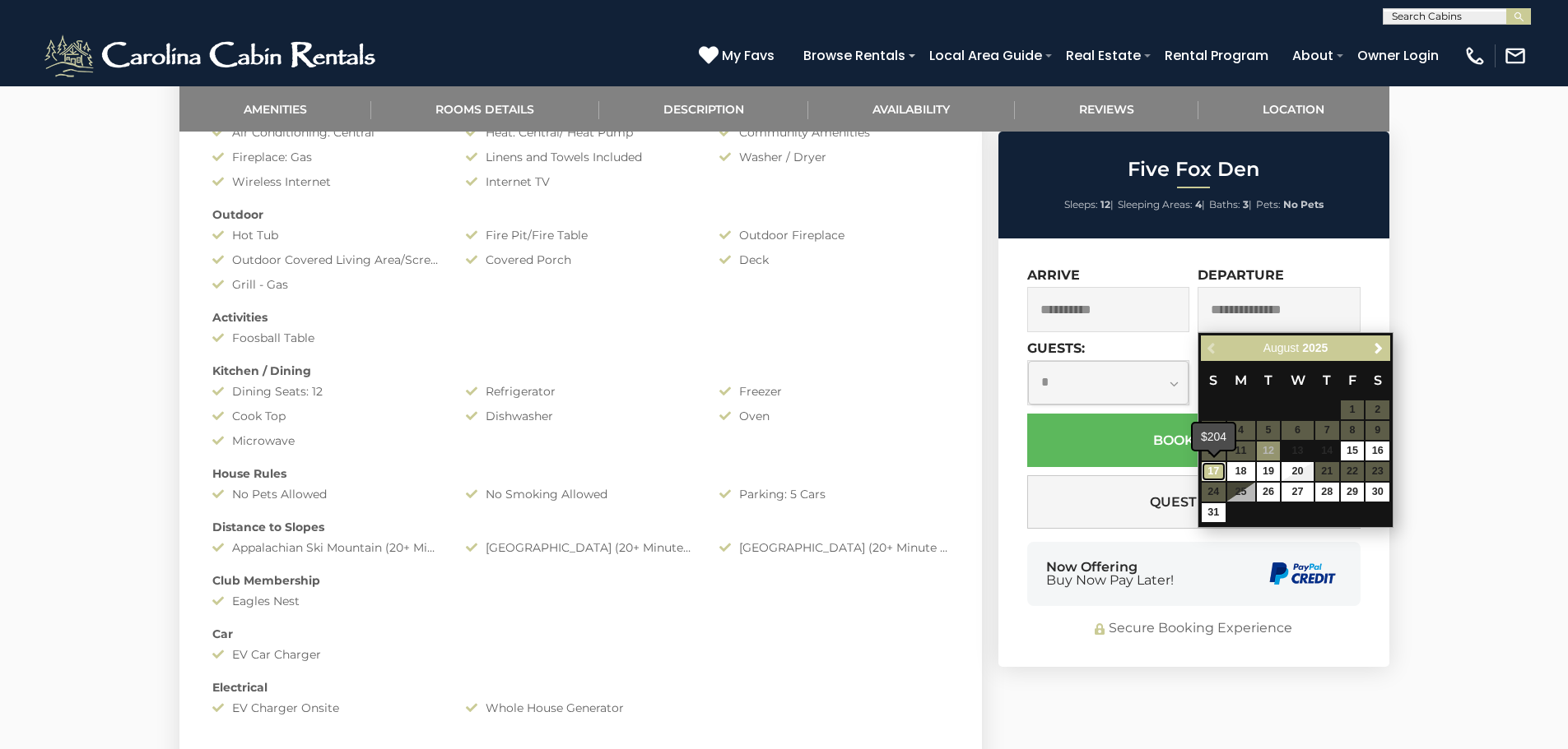
click at [1213, 473] on link "17" at bounding box center [1213, 471] width 24 height 19
type input "**********"
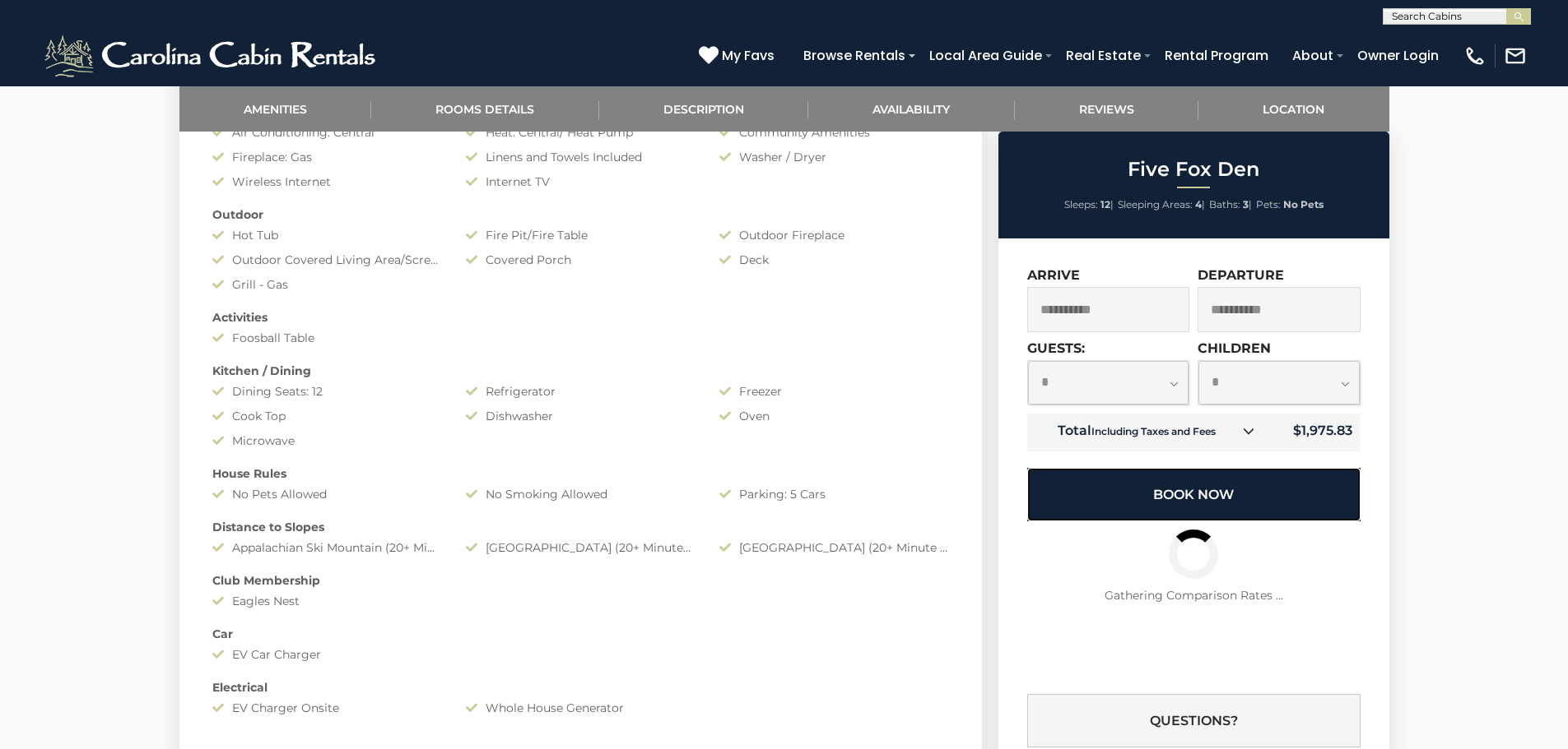
click at [1187, 491] on button "Book Now" at bounding box center [1194, 495] width 333 height 53
